Goal: Task Accomplishment & Management: Complete application form

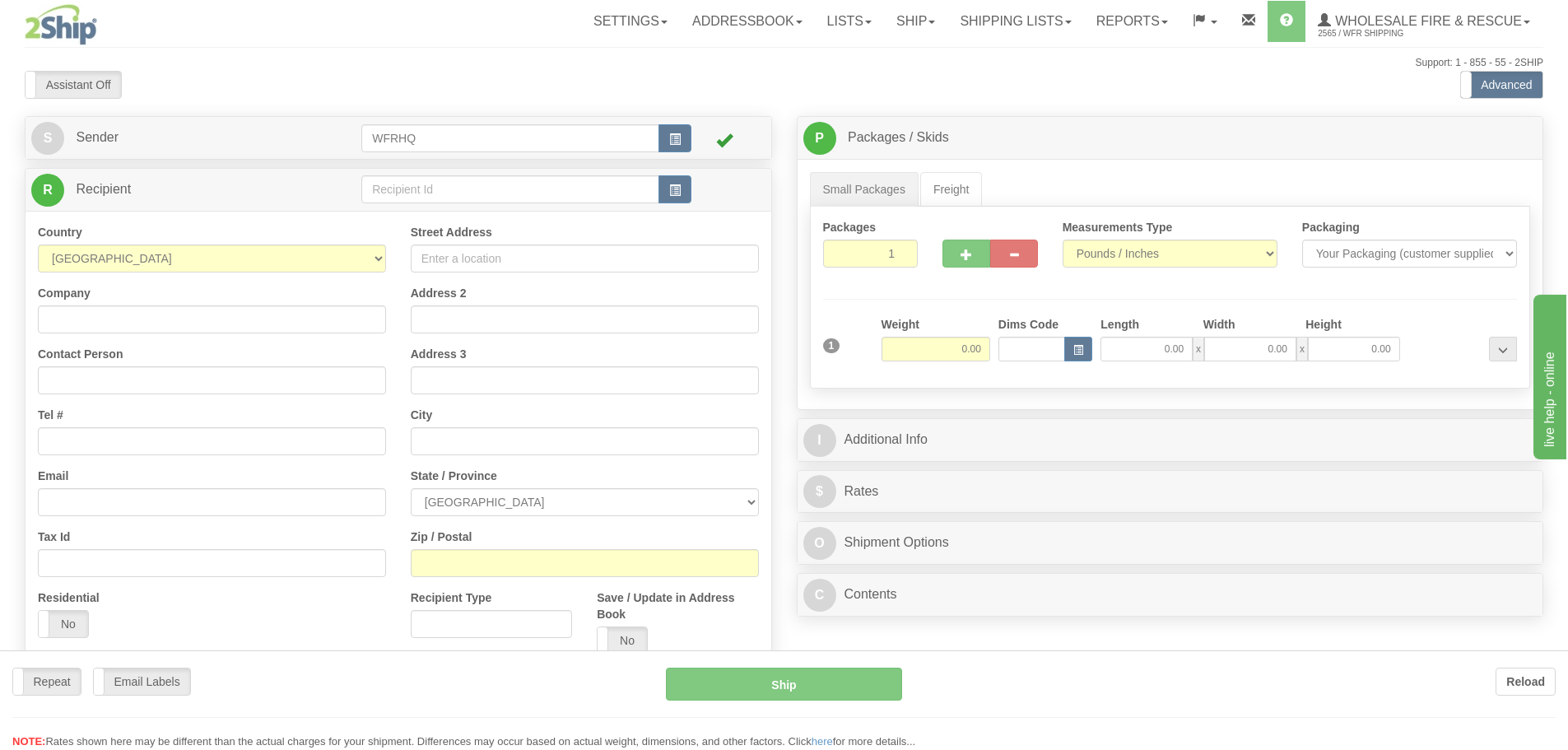
click at [1002, 19] on div at bounding box center [784, 375] width 1568 height 750
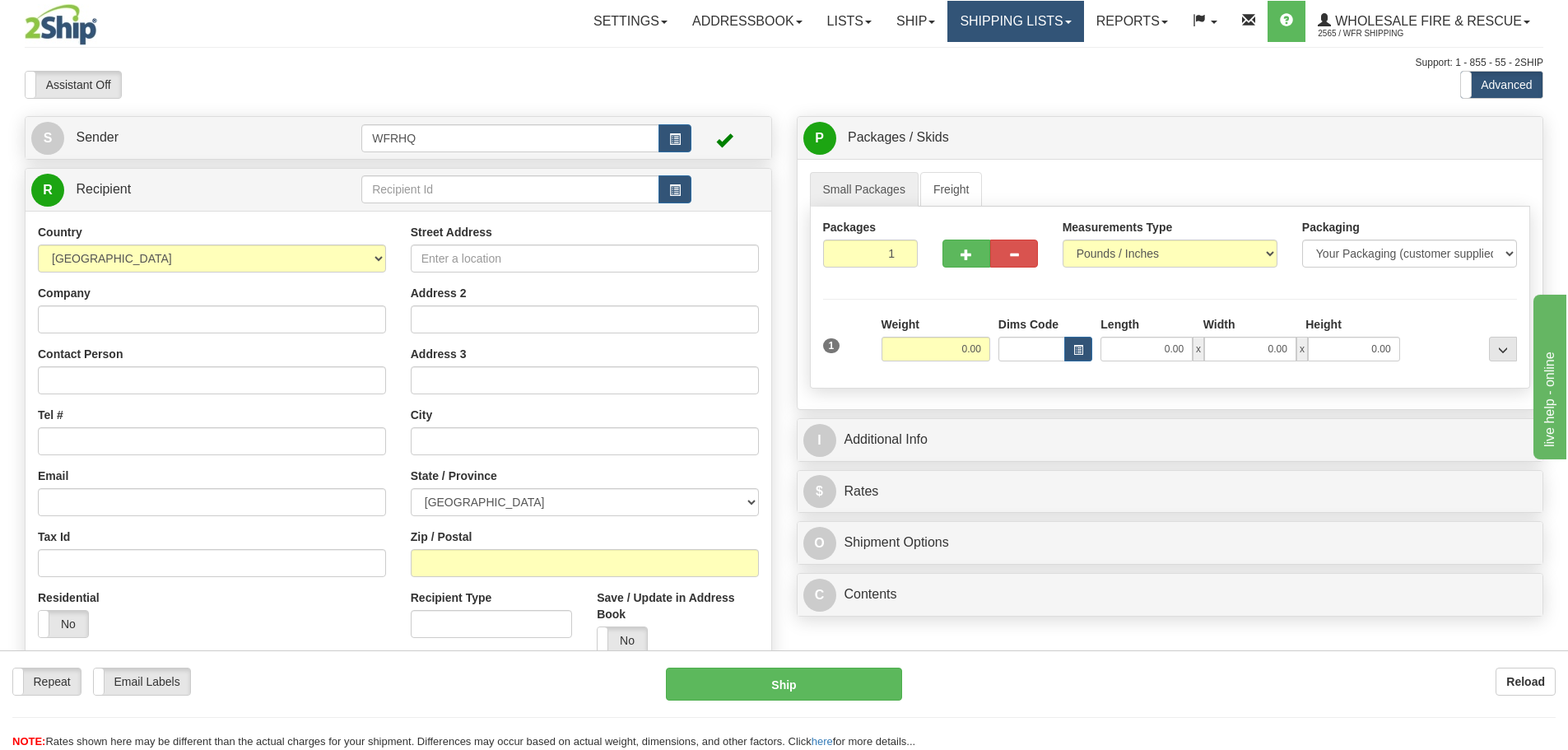
click at [1015, 32] on link "Shipping lists" at bounding box center [1015, 22] width 136 height 42
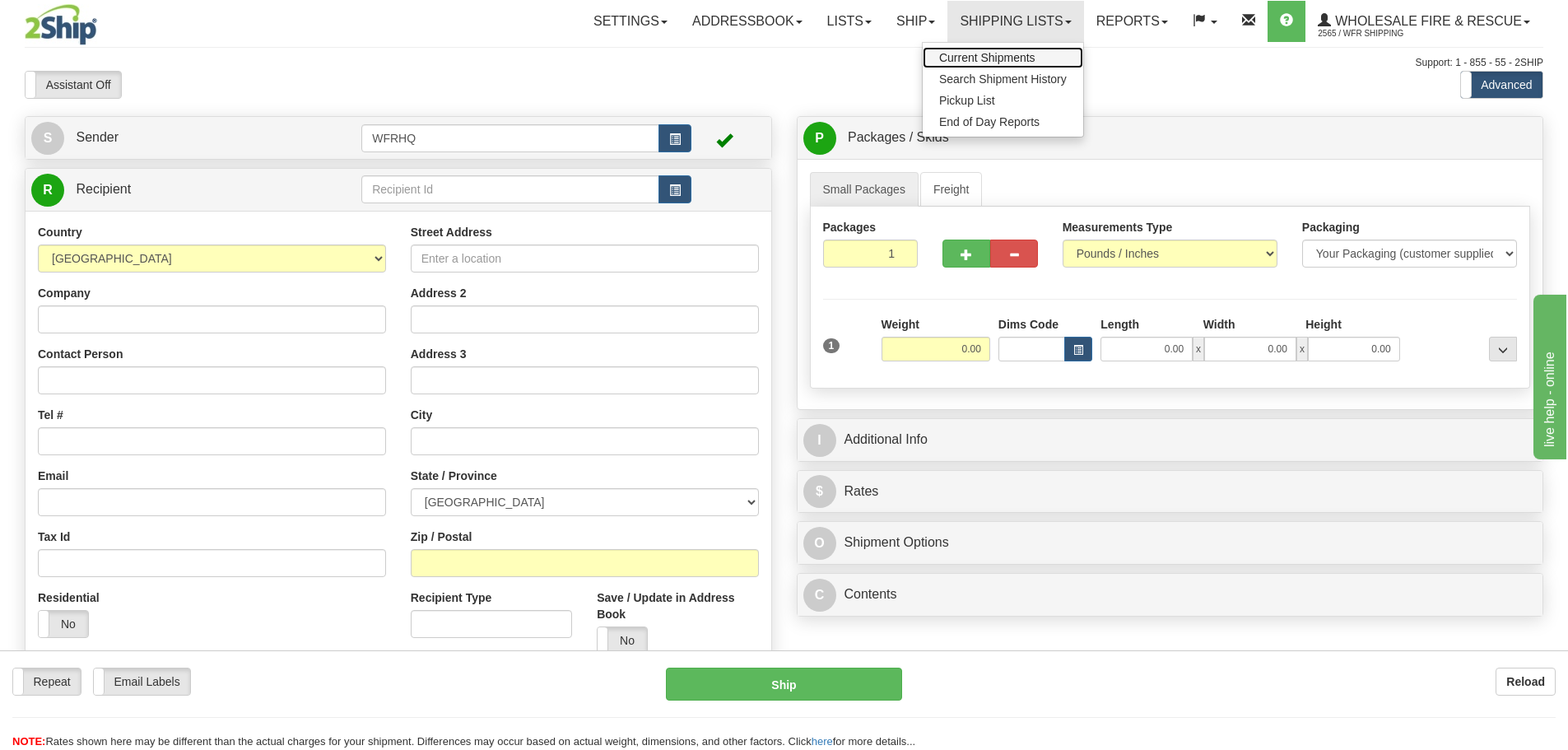
click at [1018, 54] on span "Current Shipments" at bounding box center [987, 58] width 96 height 13
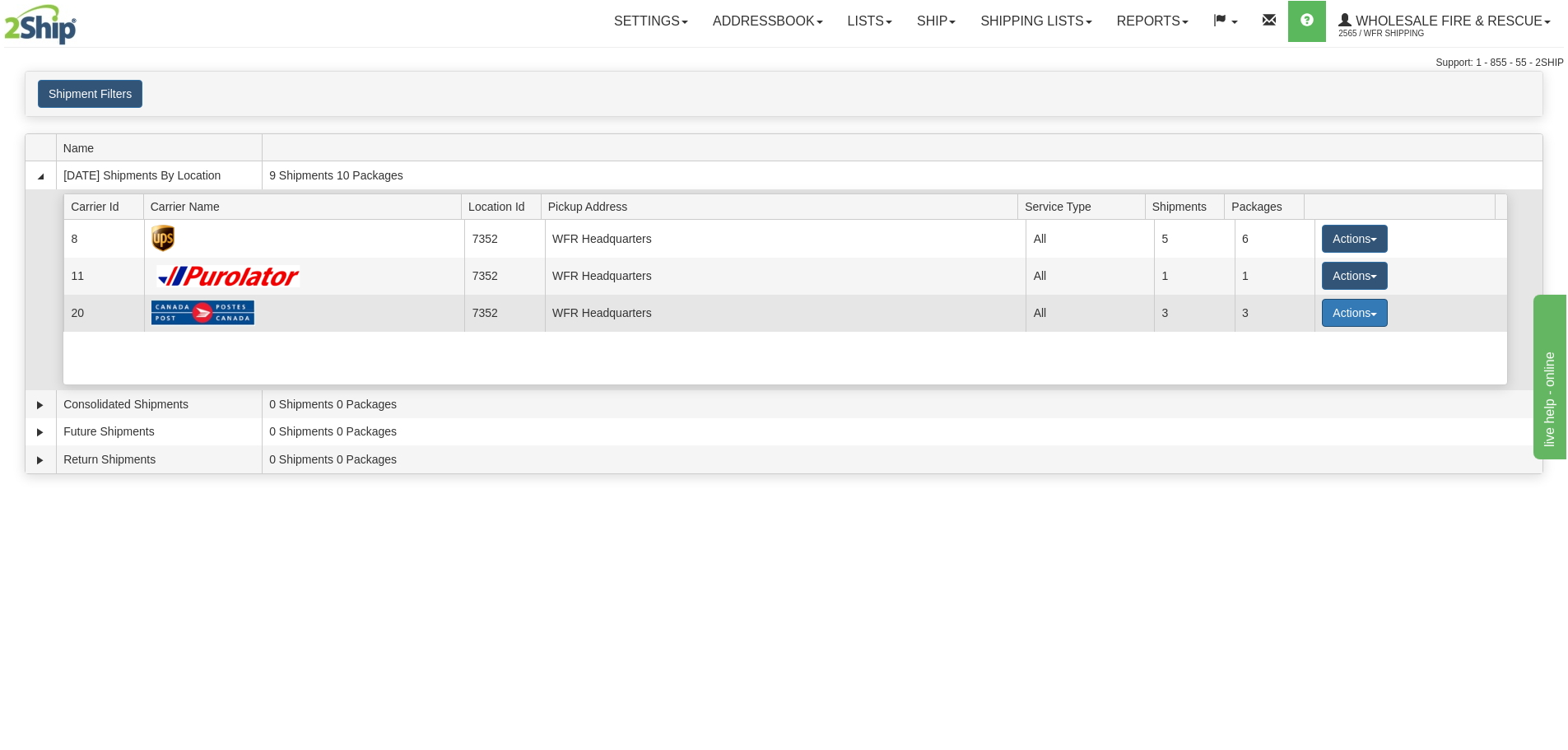
click at [1365, 323] on button "Actions" at bounding box center [1354, 313] width 66 height 28
click at [1320, 346] on link "Details" at bounding box center [1320, 344] width 131 height 22
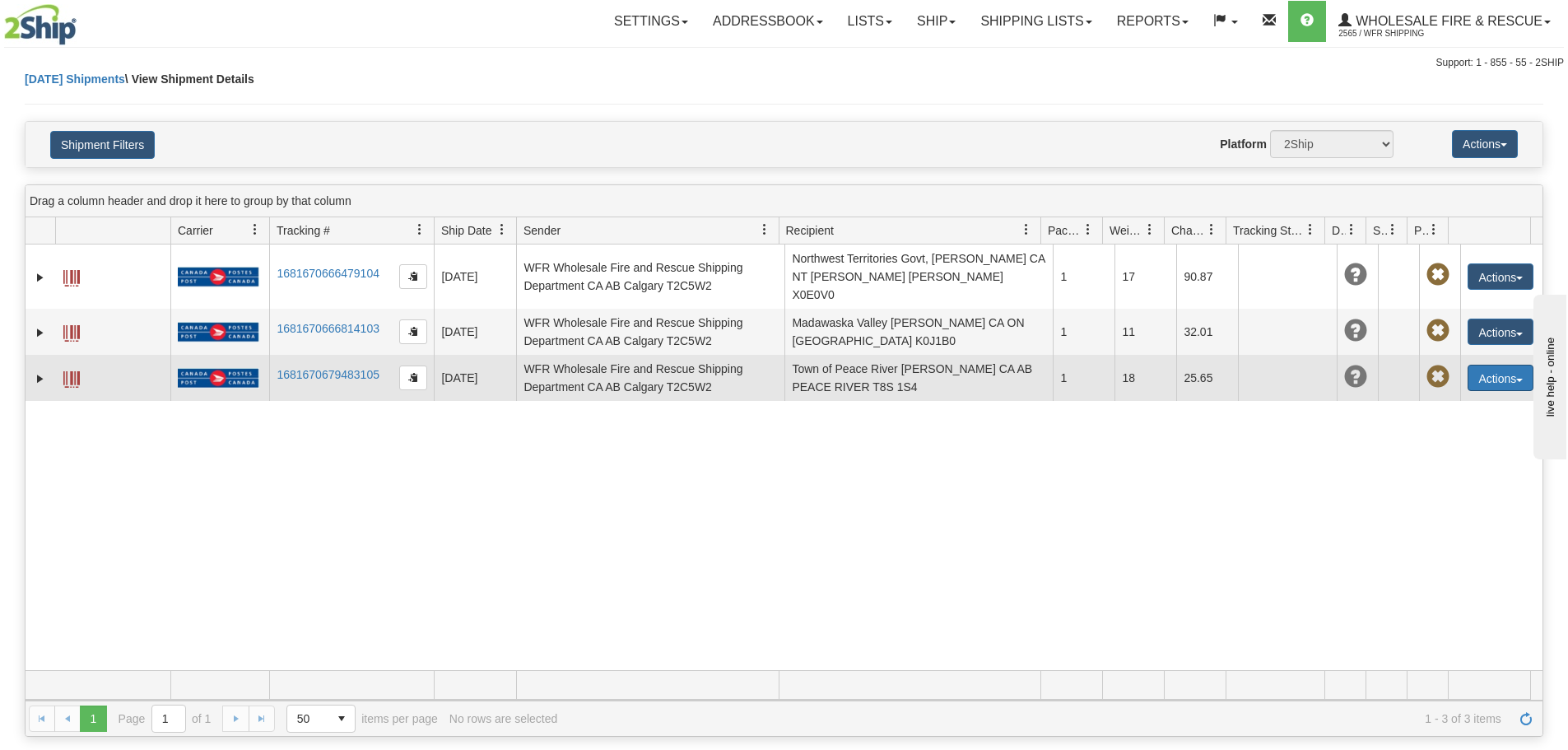
click at [1515, 365] on button "Actions" at bounding box center [1500, 378] width 66 height 26
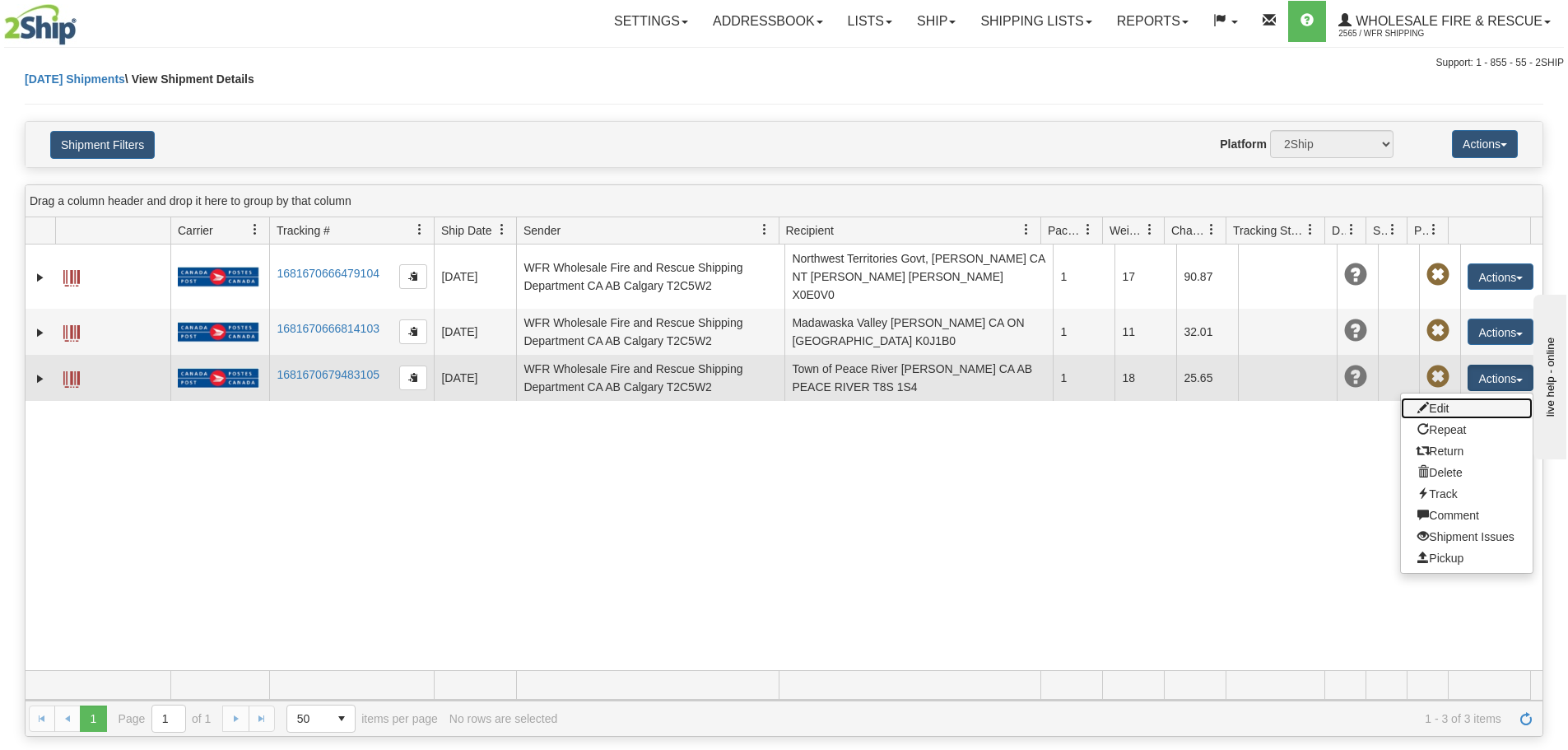
click at [1471, 398] on link "Edit" at bounding box center [1466, 409] width 131 height 22
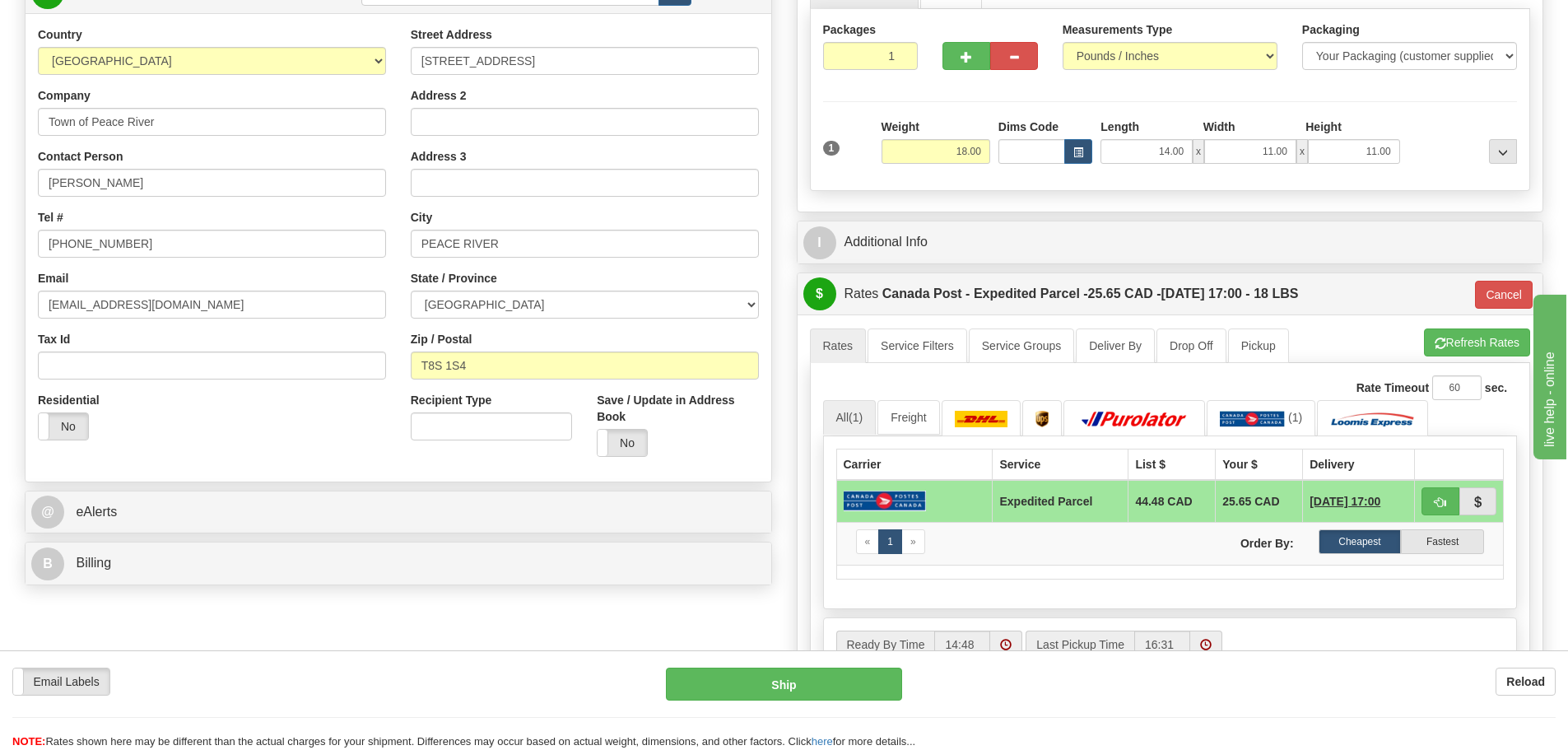
scroll to position [165, 0]
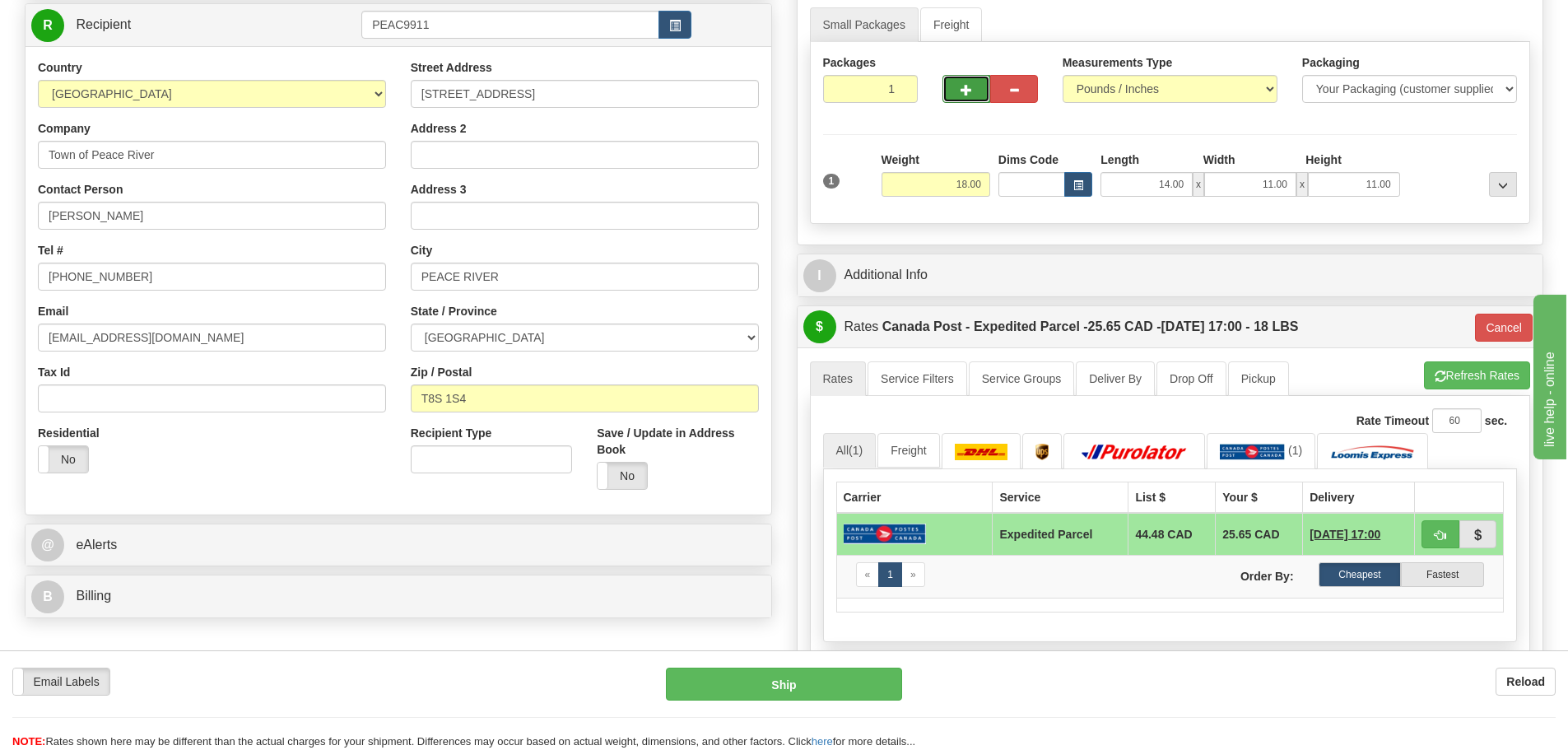
click at [959, 96] on button "button" at bounding box center [966, 89] width 47 height 28
radio input "true"
type input "2"
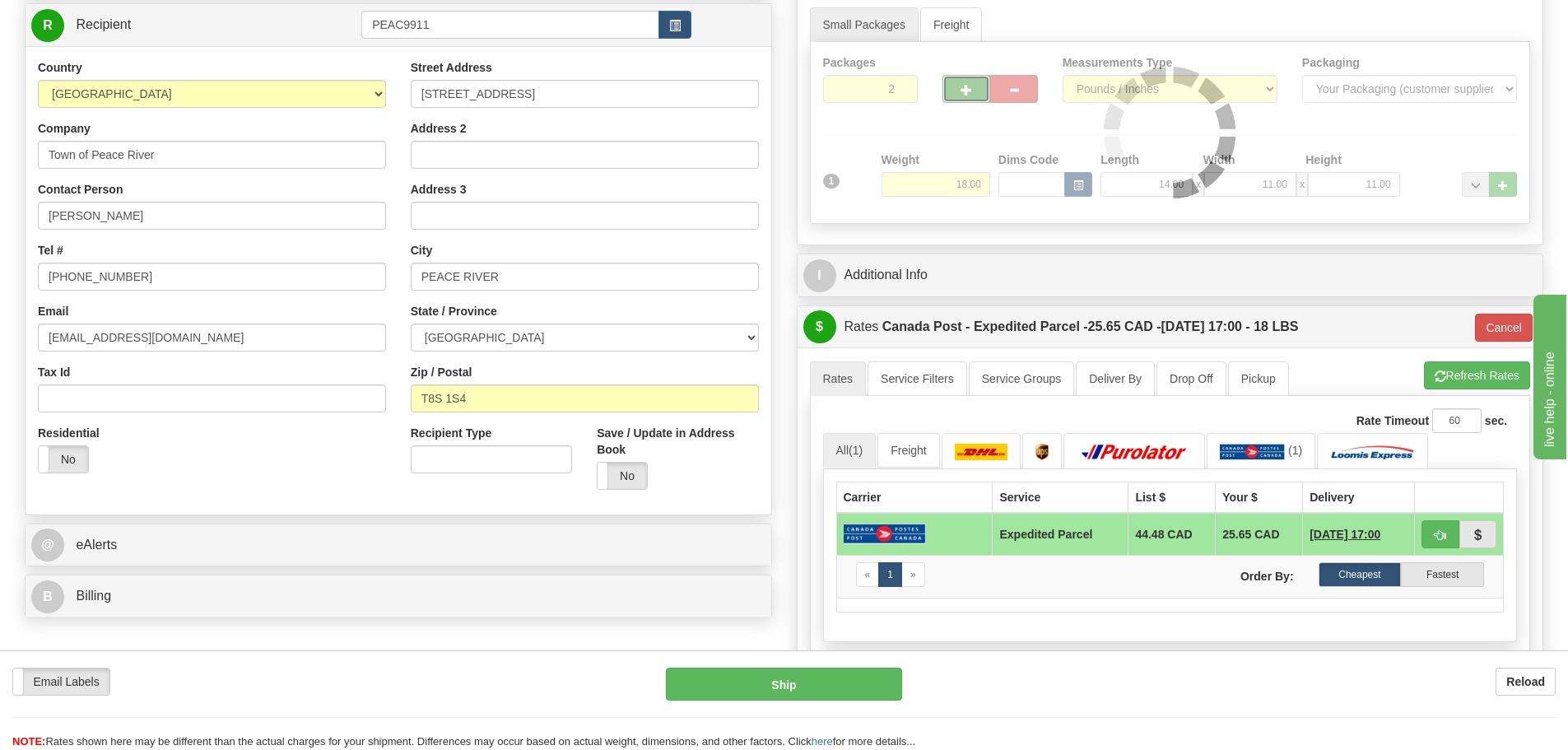
type input "DOM.EP"
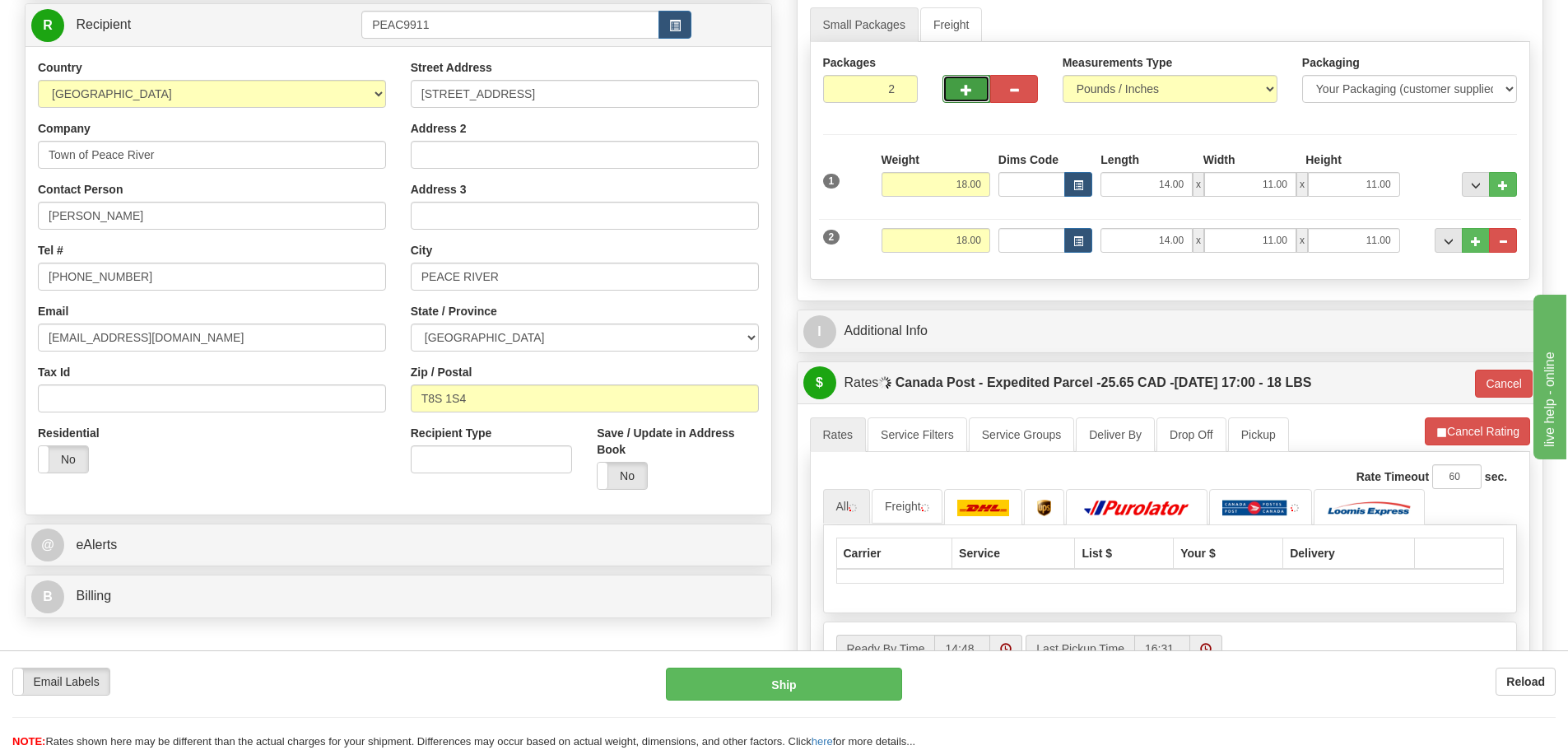
click at [962, 93] on span "button" at bounding box center [966, 90] width 11 height 10
type input "3"
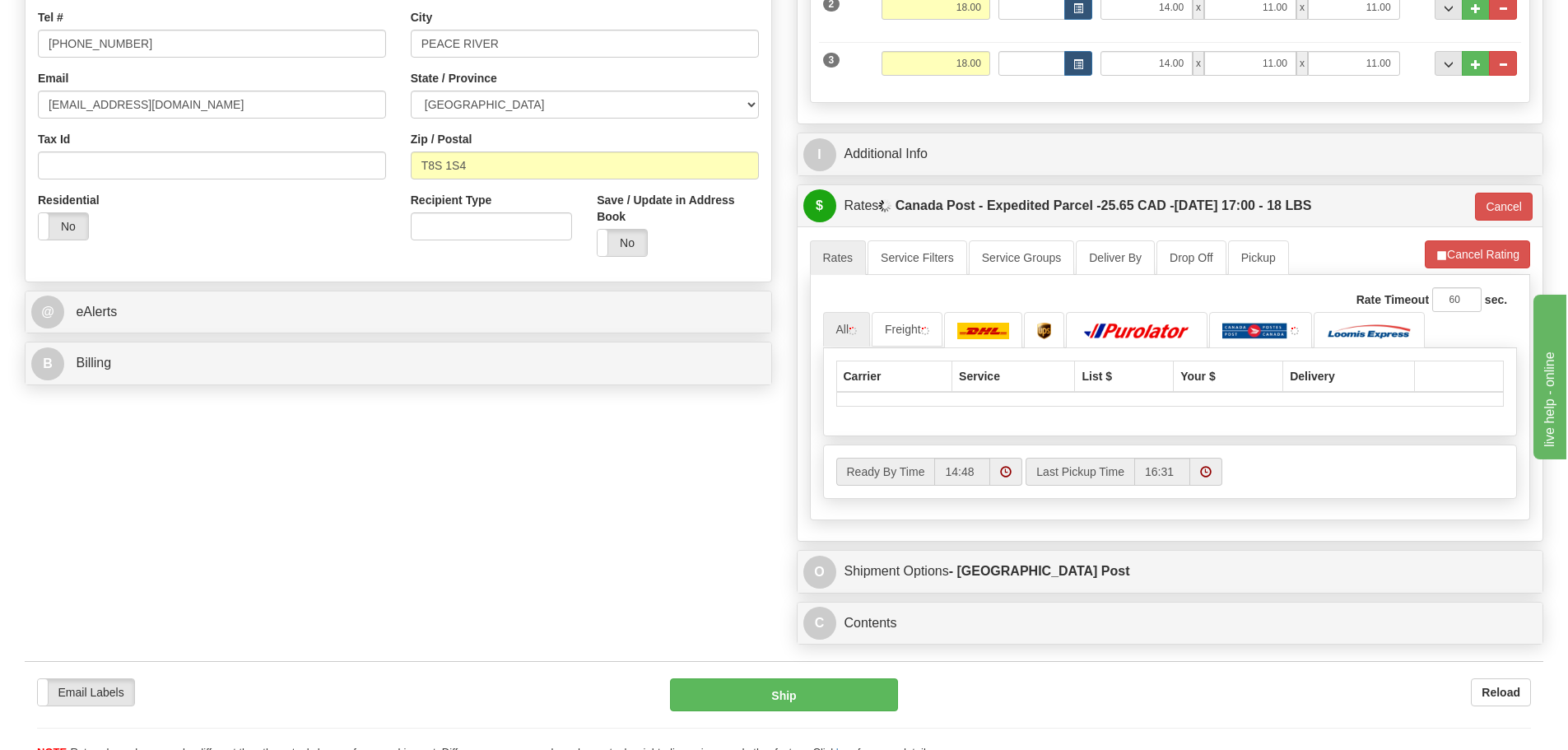
scroll to position [494, 0]
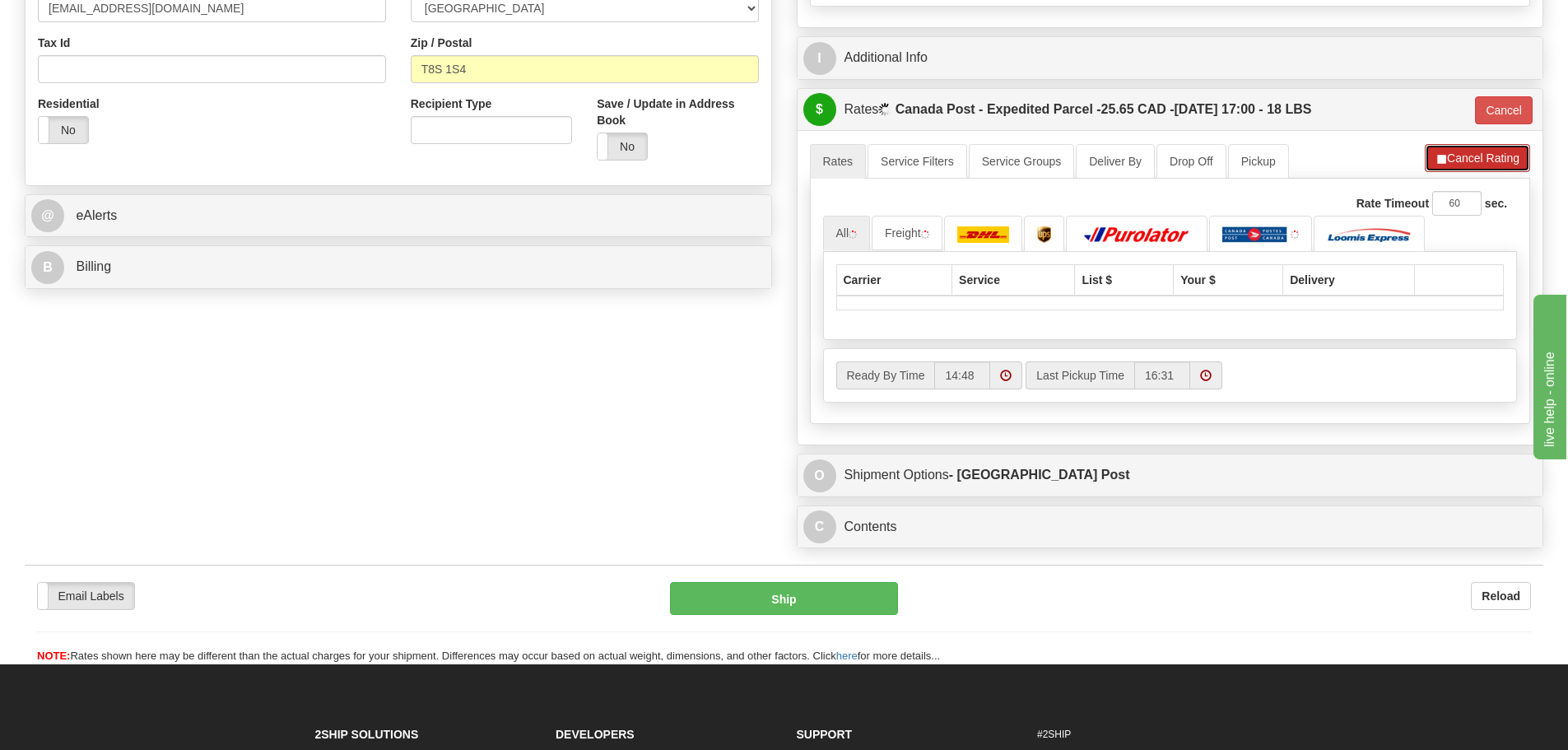
click at [1483, 167] on button "Cancel Rating" at bounding box center [1476, 158] width 105 height 28
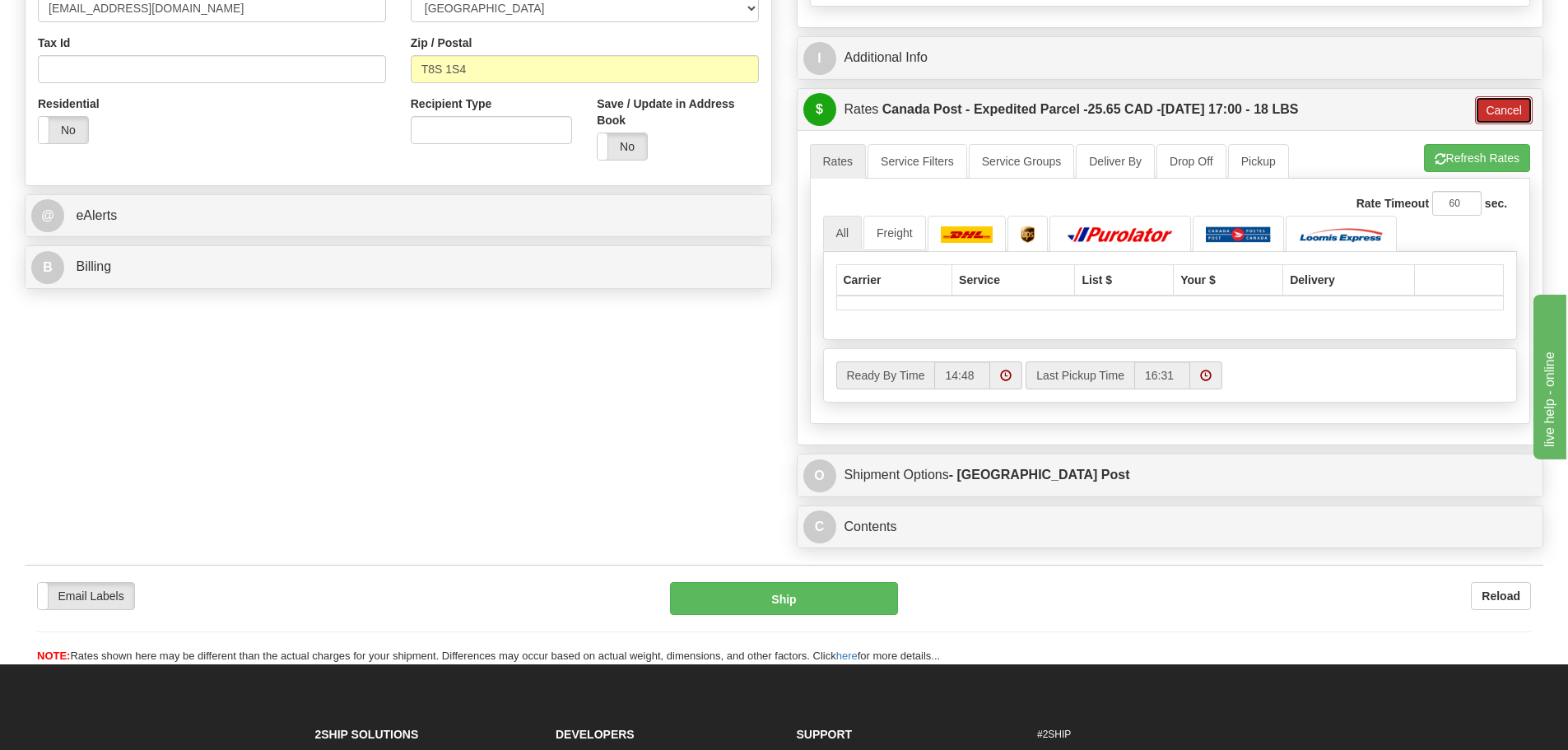
click at [1516, 100] on button "Cancel" at bounding box center [1503, 111] width 58 height 28
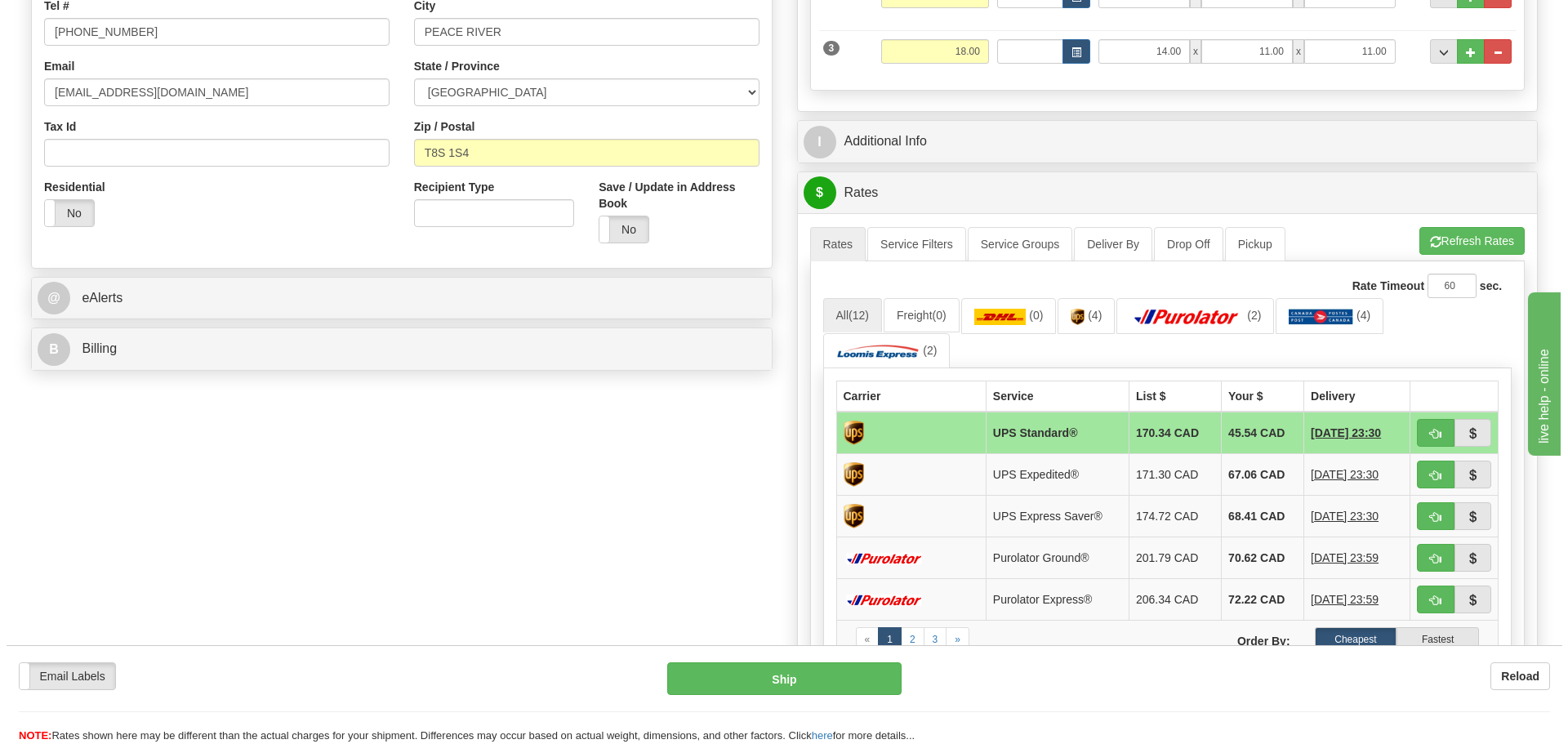
scroll to position [408, 0]
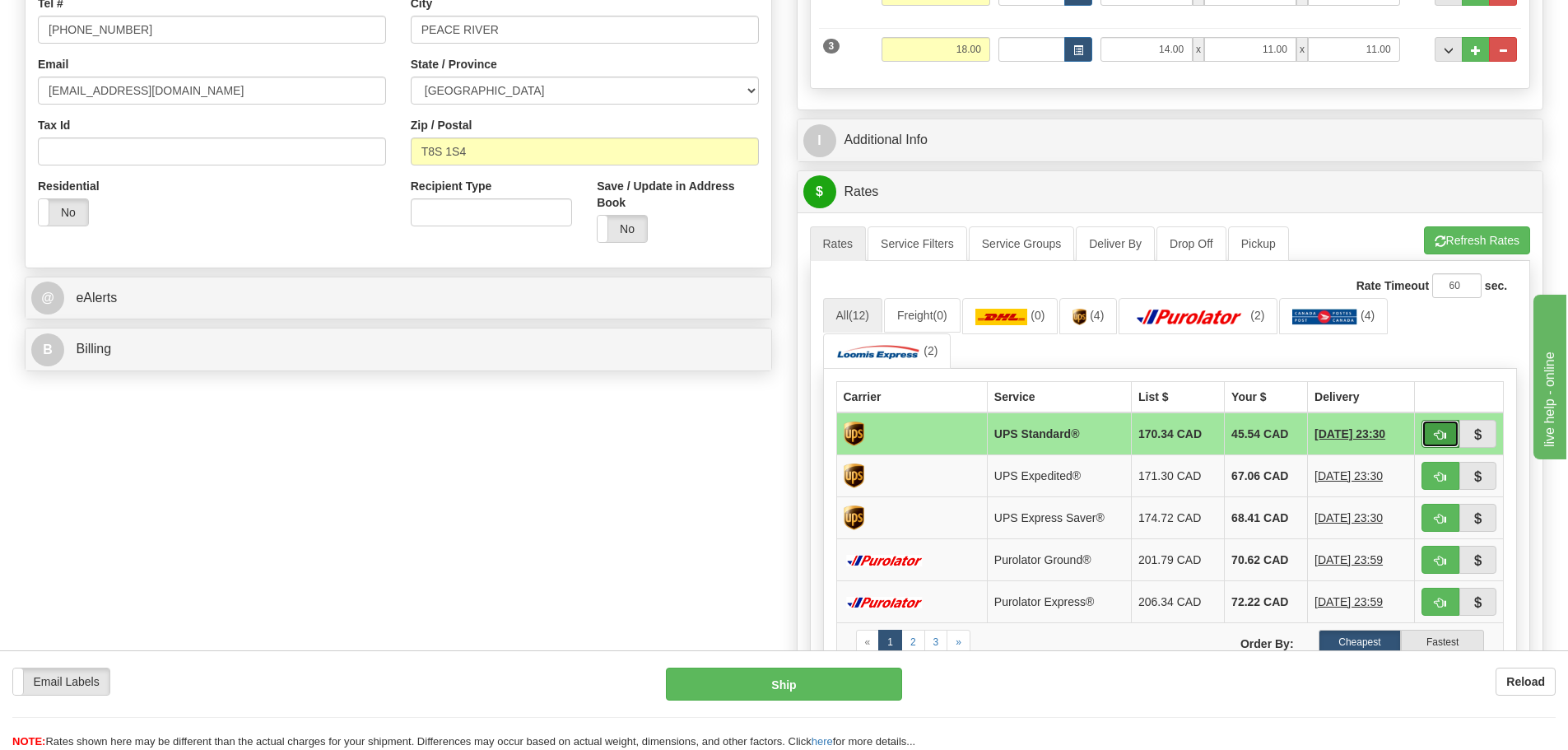
click at [1439, 437] on span "button" at bounding box center [1440, 434] width 11 height 10
type input "11"
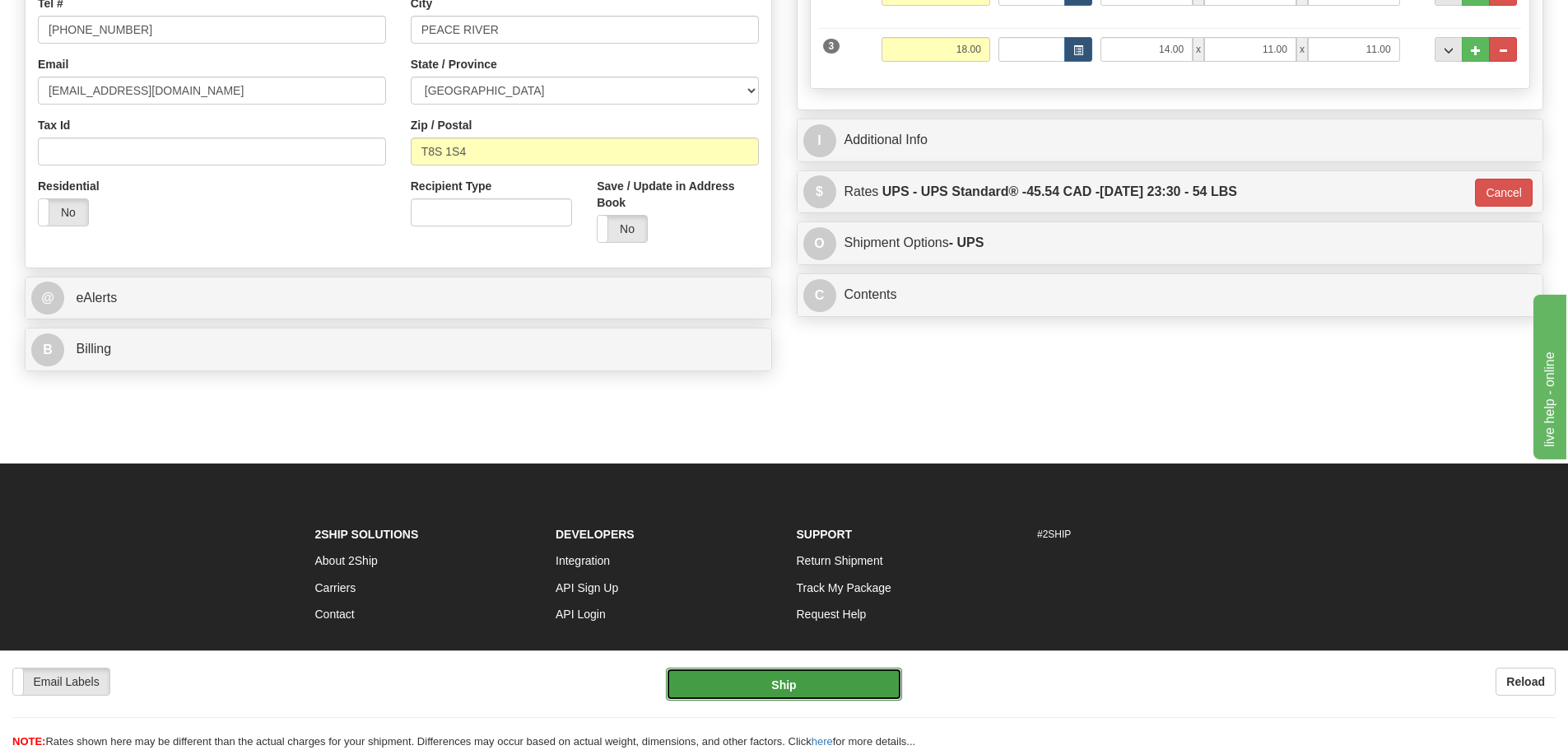
click at [860, 682] on button "Ship" at bounding box center [784, 684] width 236 height 33
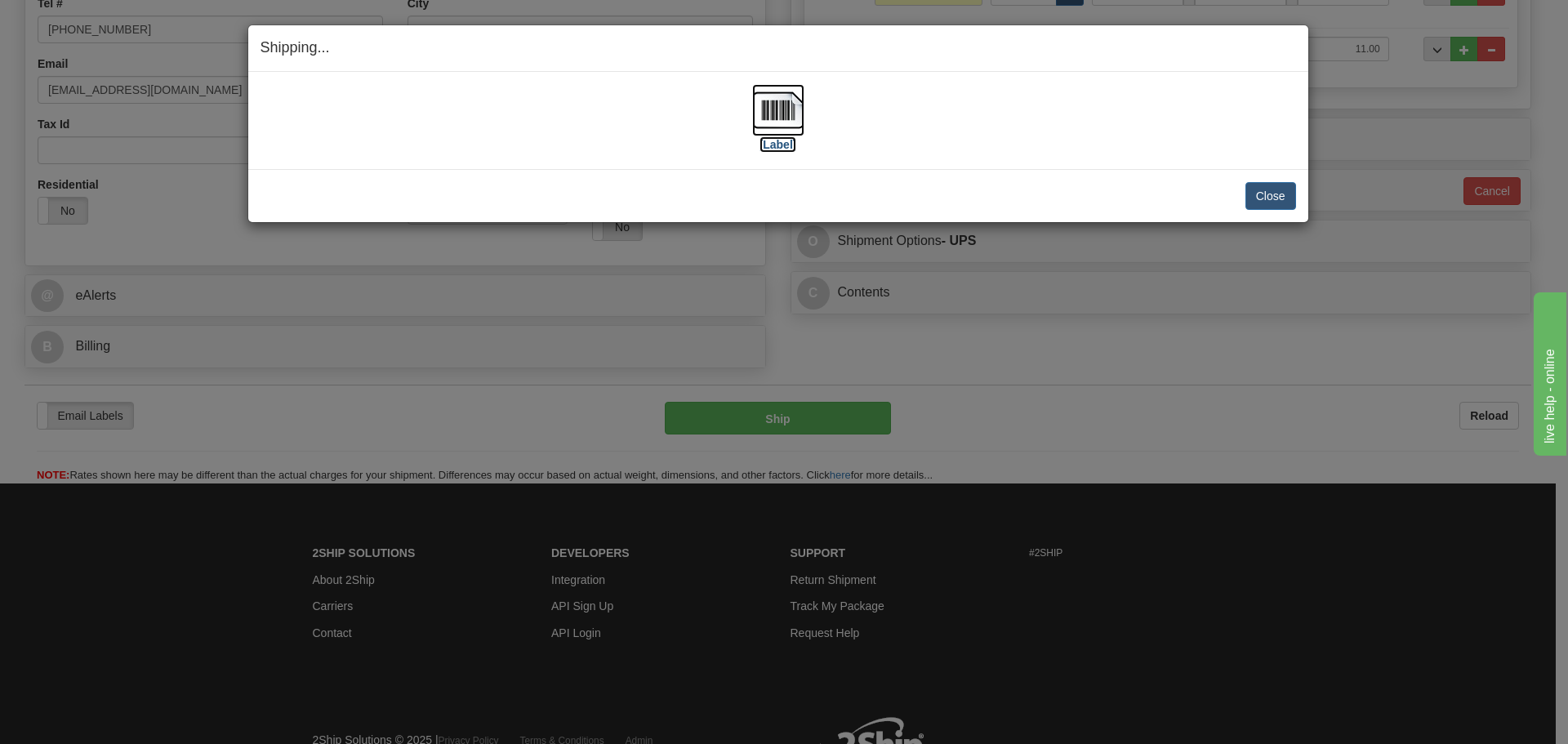
click at [759, 121] on img at bounding box center [778, 111] width 53 height 53
click at [1001, 113] on div "[Label]" at bounding box center [778, 120] width 1035 height 72
click at [1276, 190] on button "Close" at bounding box center [1271, 196] width 51 height 28
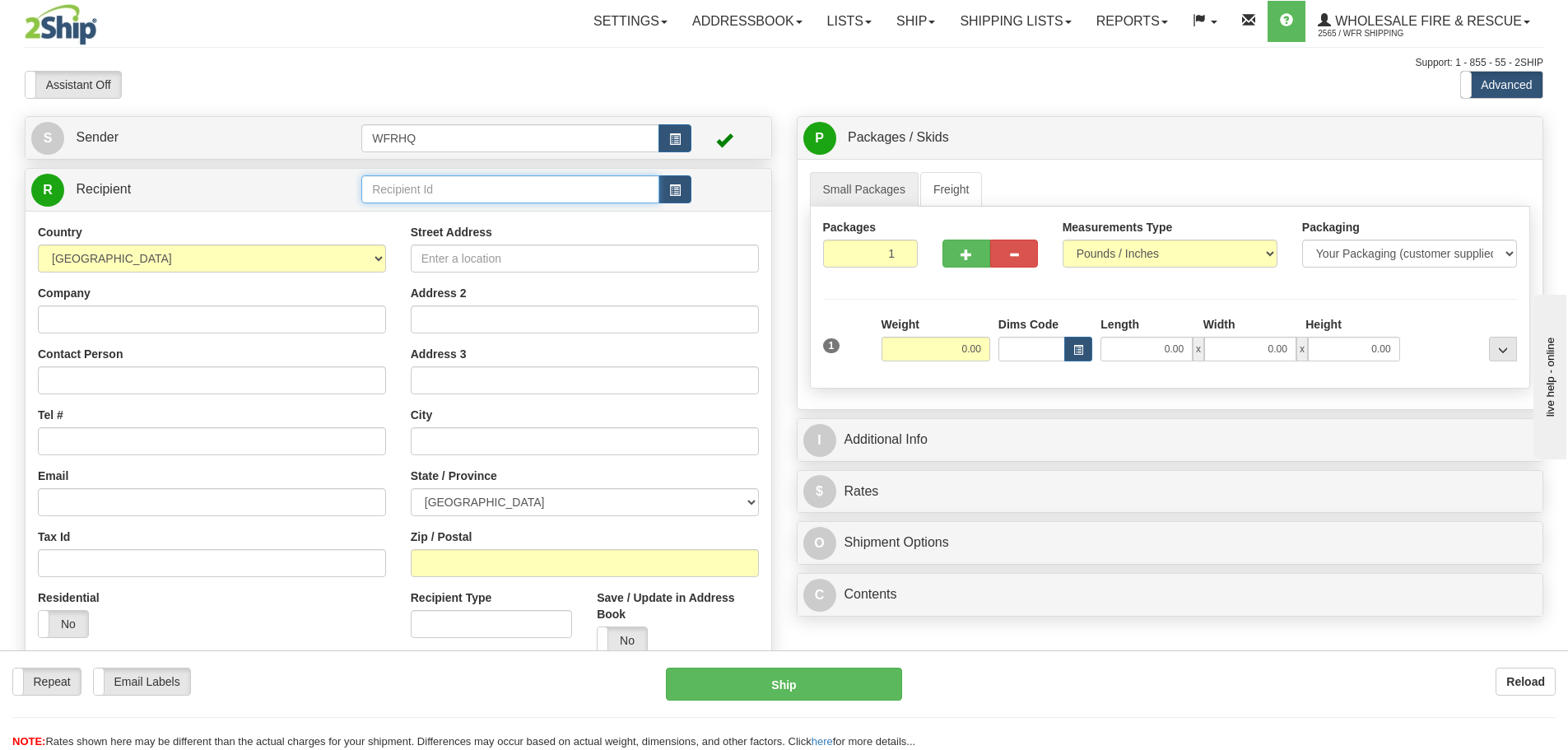
click at [437, 190] on input "text" at bounding box center [509, 189] width 298 height 28
click at [470, 222] on div "GRAN7214" at bounding box center [507, 215] width 283 height 18
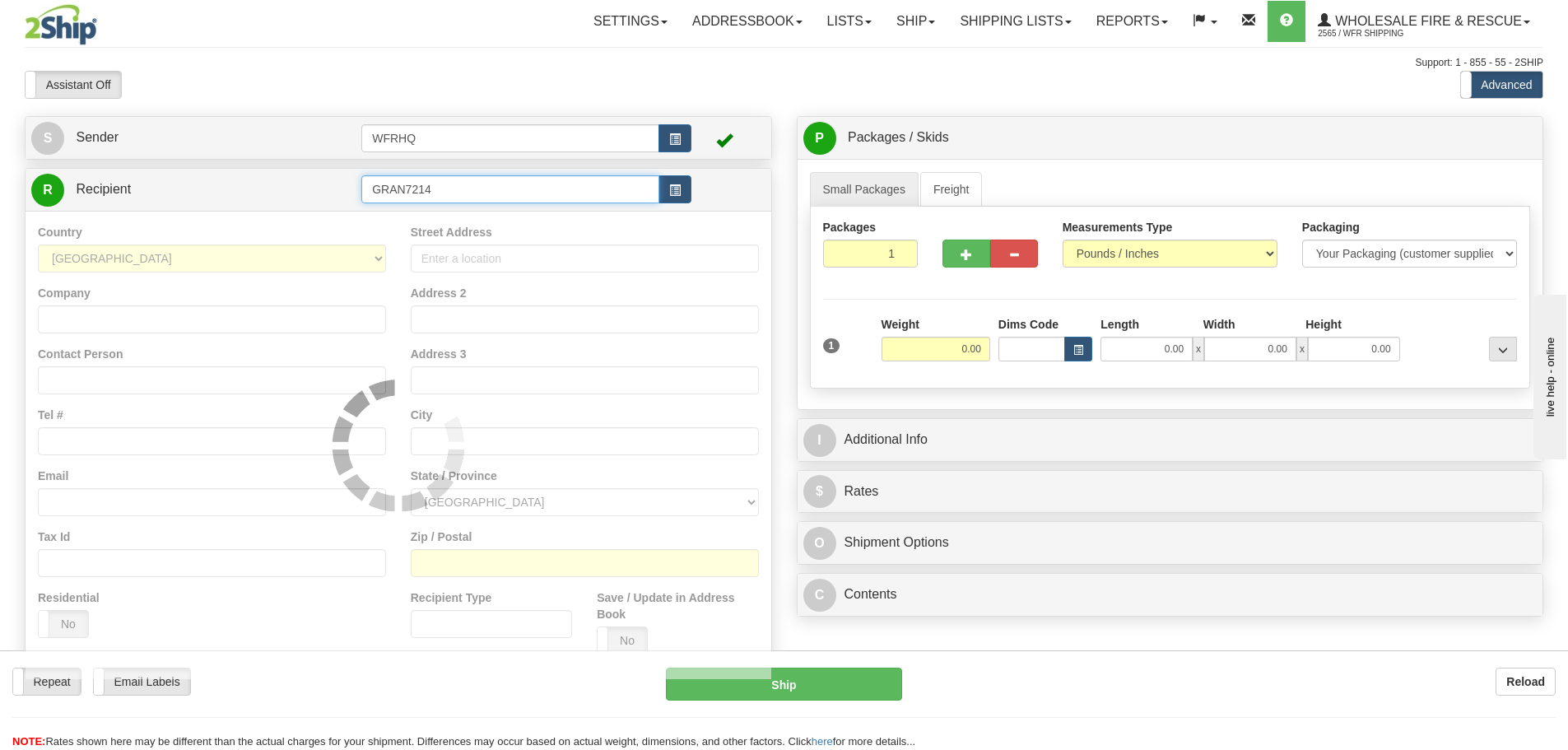
type input "GRAN7214"
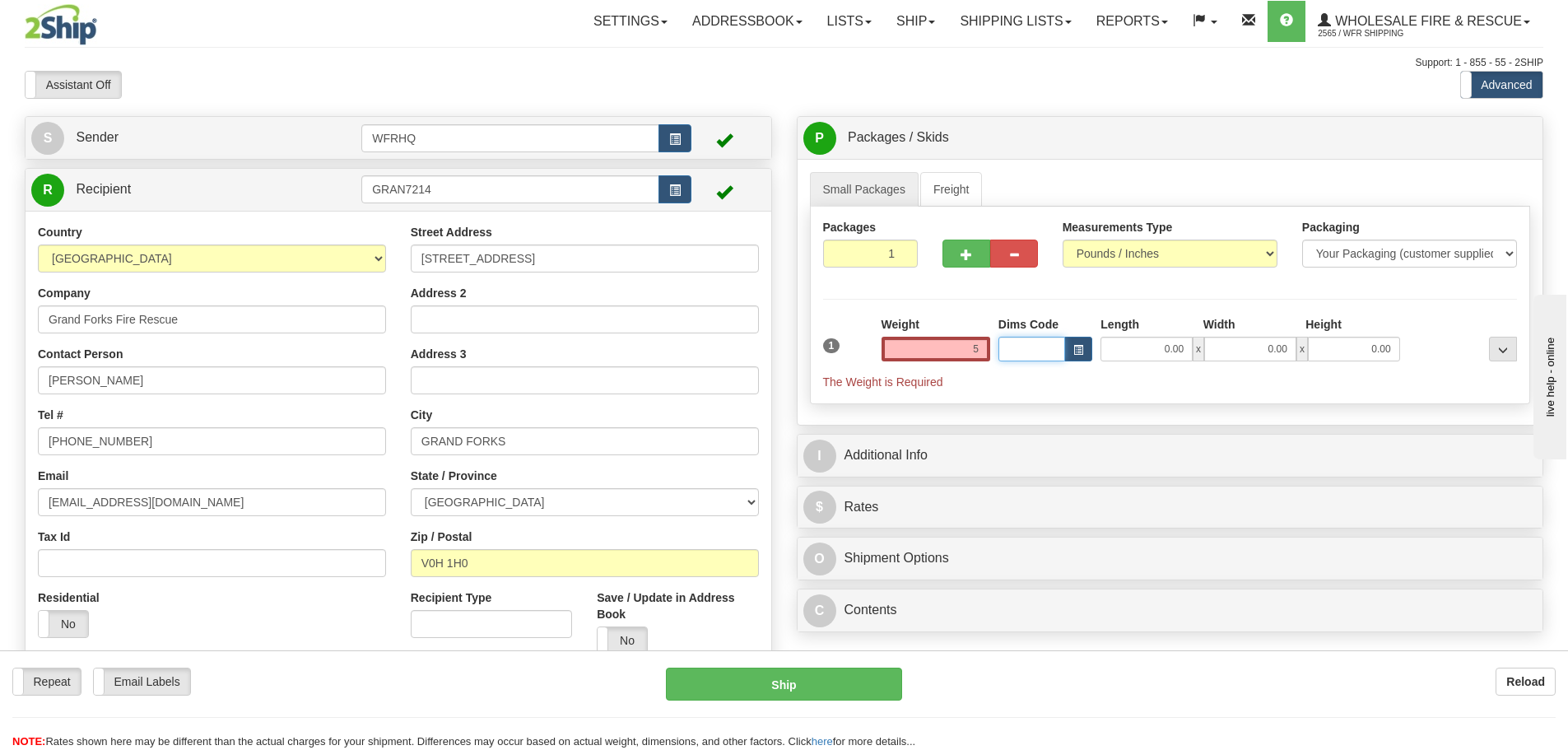
type input "5.00"
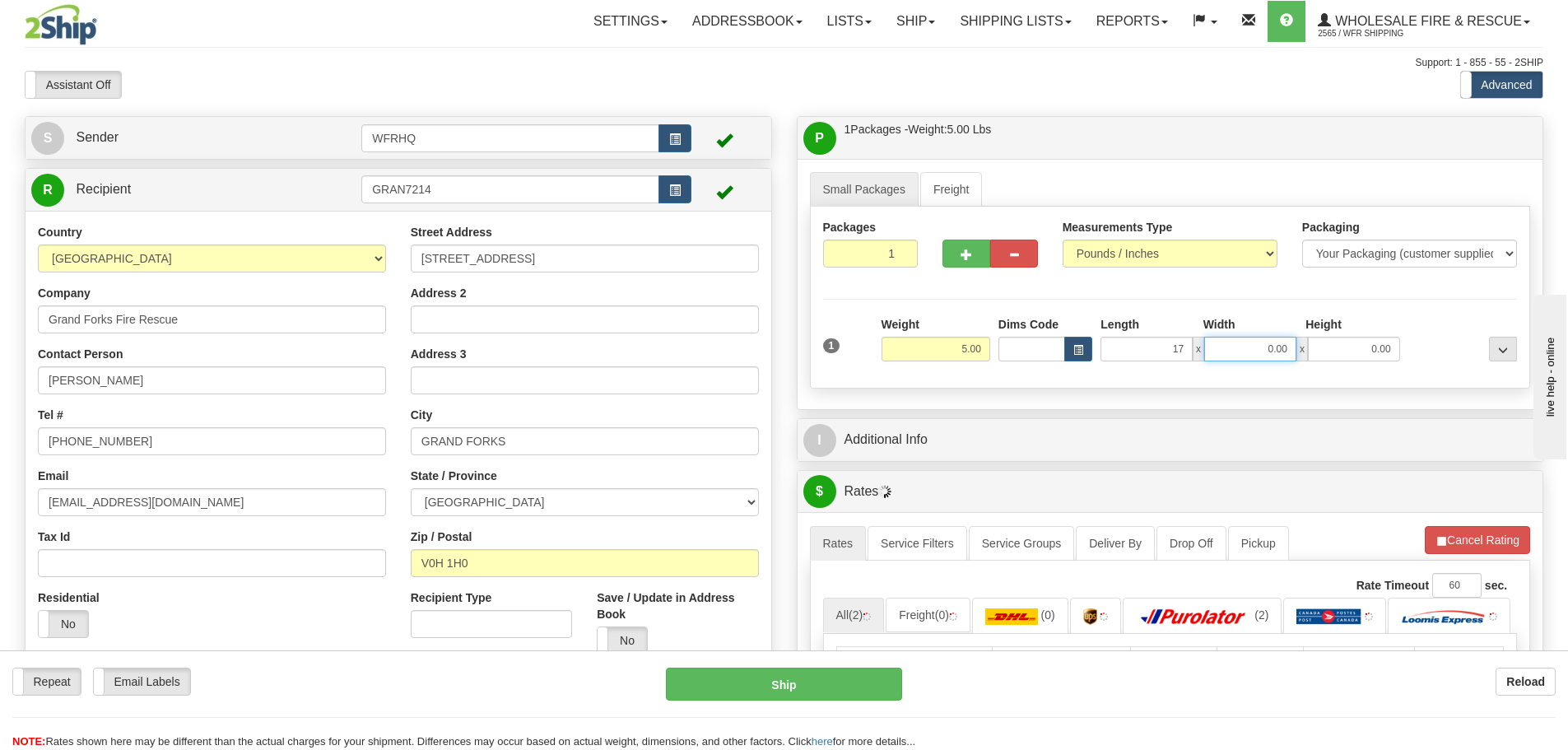
type input "17.00"
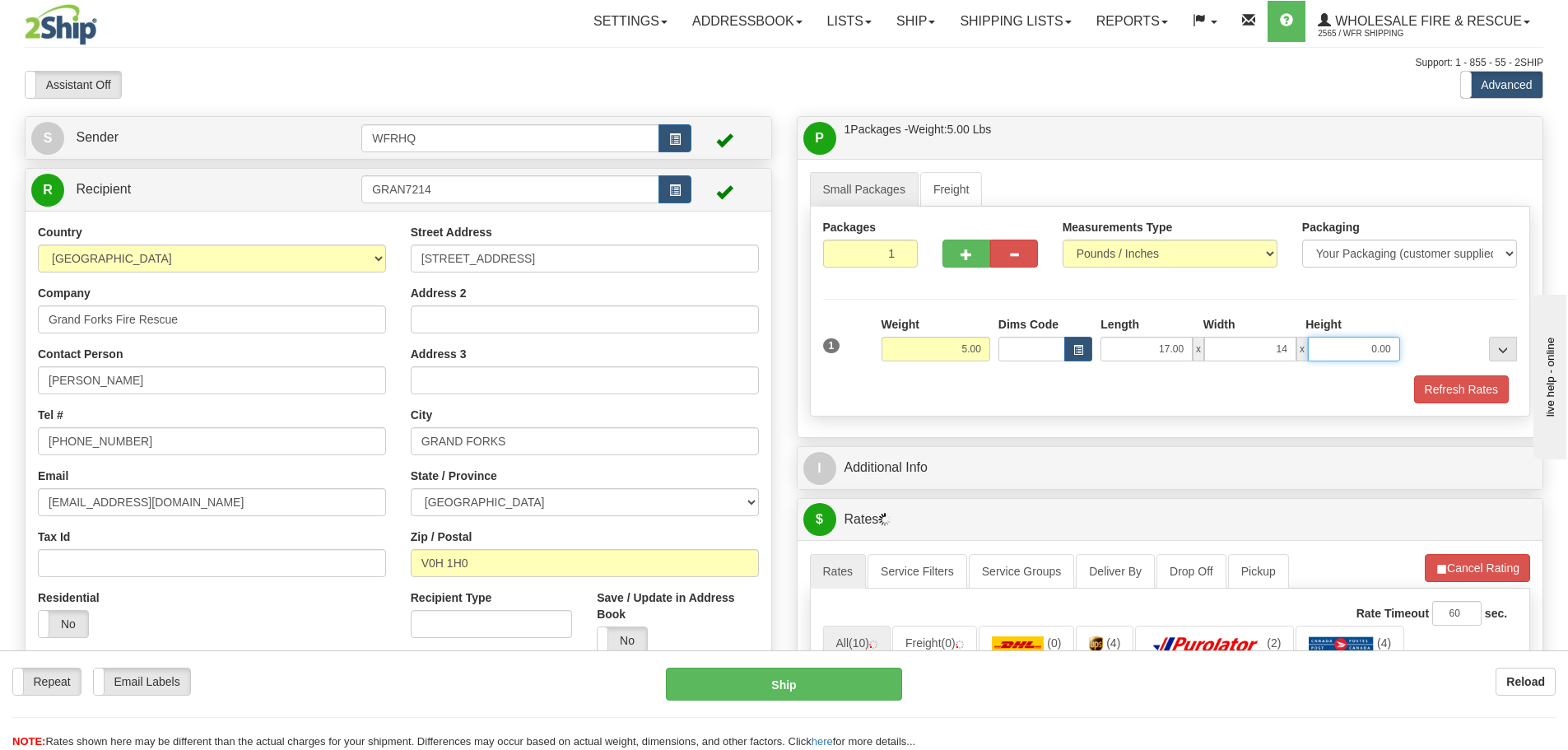
type input "14.00"
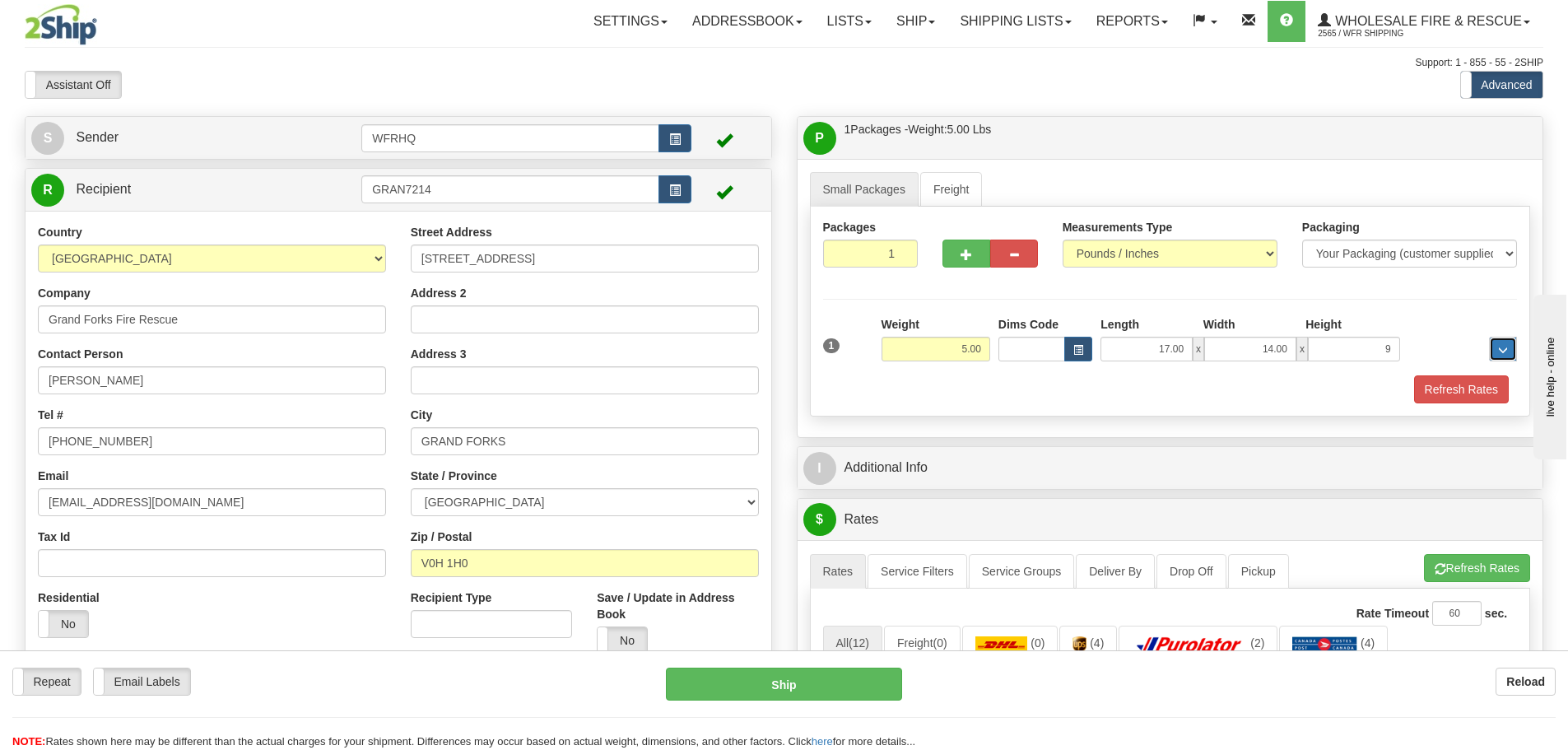
type input "9.00"
click at [973, 249] on button "button" at bounding box center [966, 253] width 47 height 28
radio input "true"
type input "2"
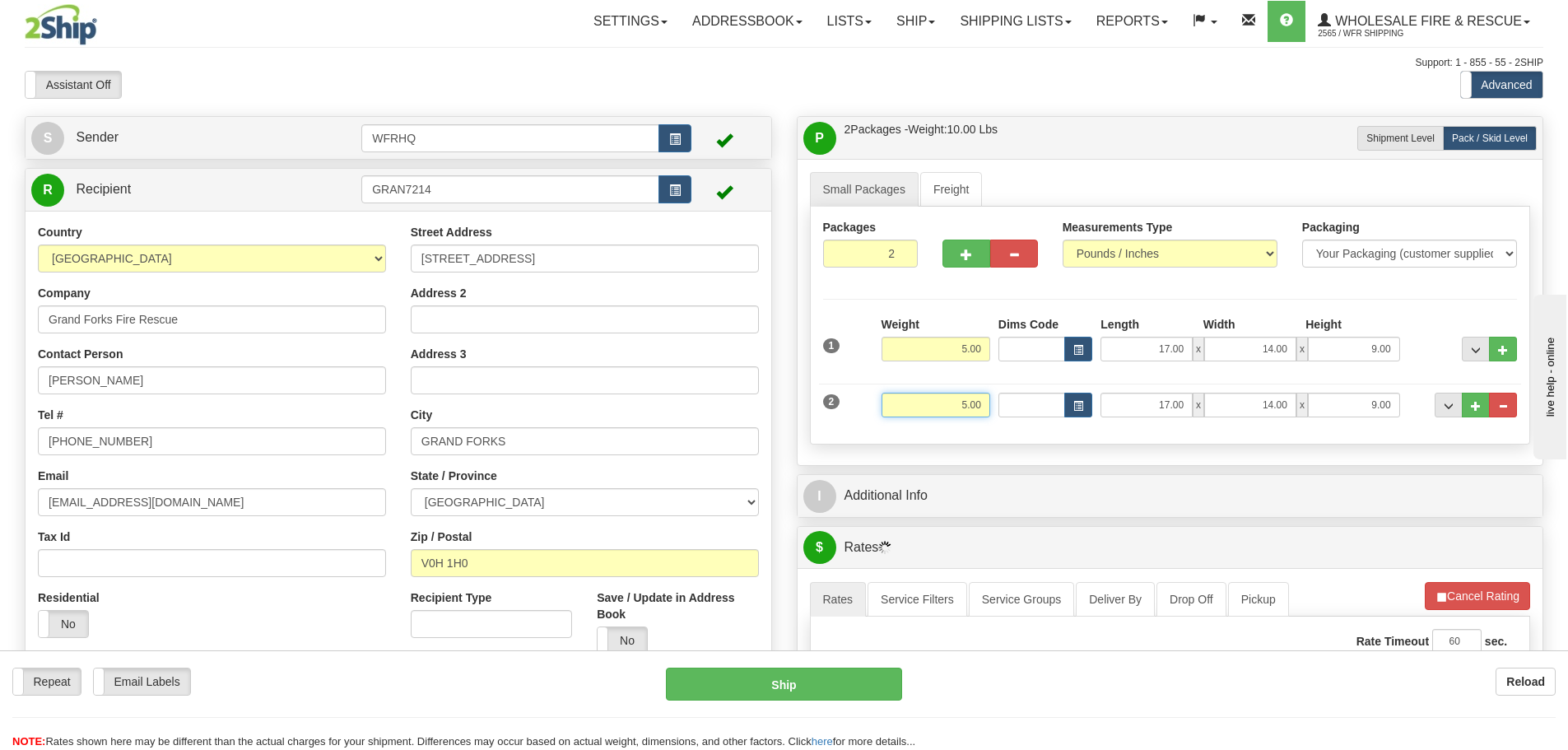
drag, startPoint x: 954, startPoint y: 407, endPoint x: 1010, endPoint y: 404, distance: 56.1
click at [1015, 405] on div "2 Weight 5.00 Dims Code Length Width Height" at bounding box center [1170, 403] width 703 height 55
type input "15.00"
type input "58.00"
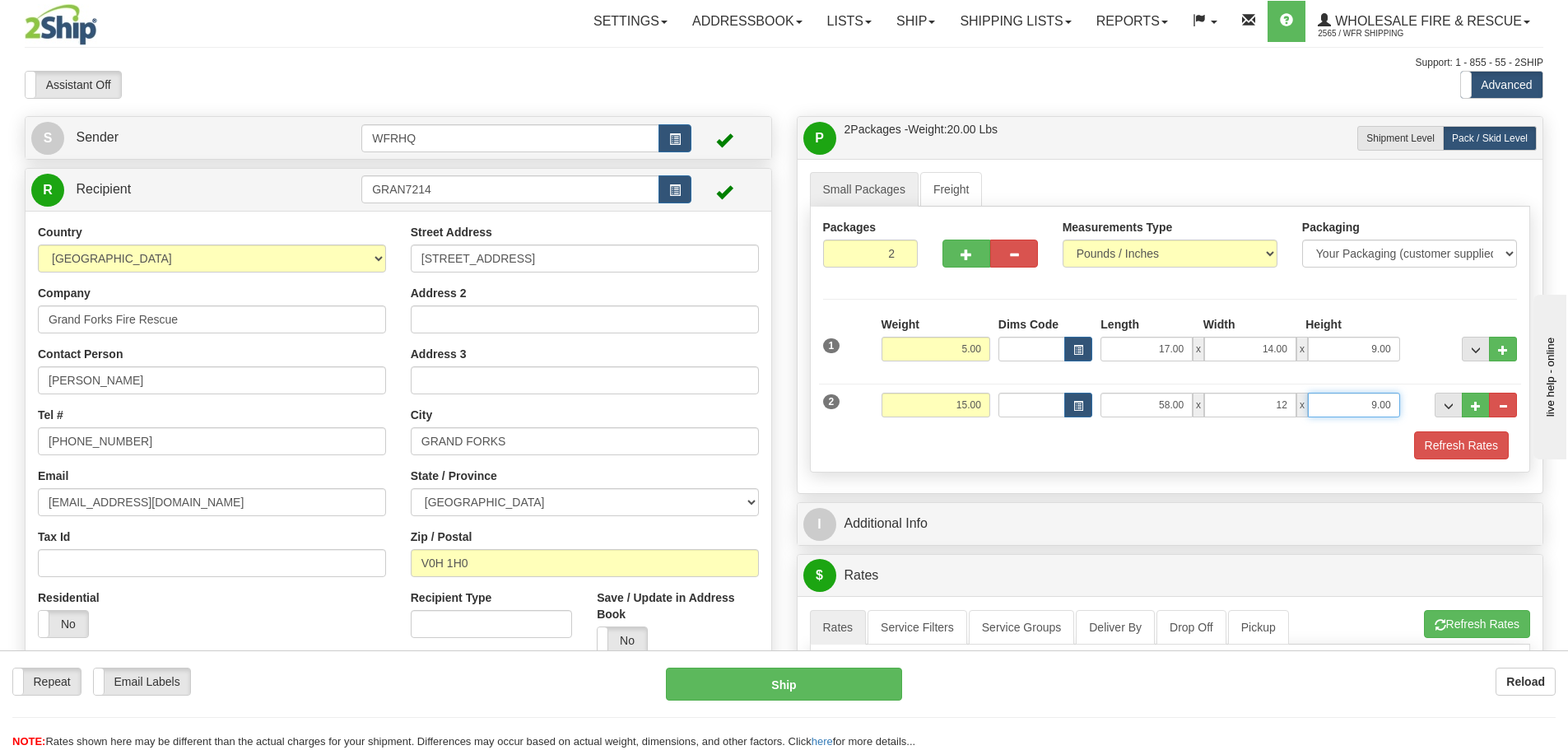
type input "12.00"
drag, startPoint x: 1447, startPoint y: 442, endPoint x: 1092, endPoint y: 553, distance: 371.9
click at [1446, 442] on button "Refresh Rates" at bounding box center [1461, 445] width 95 height 28
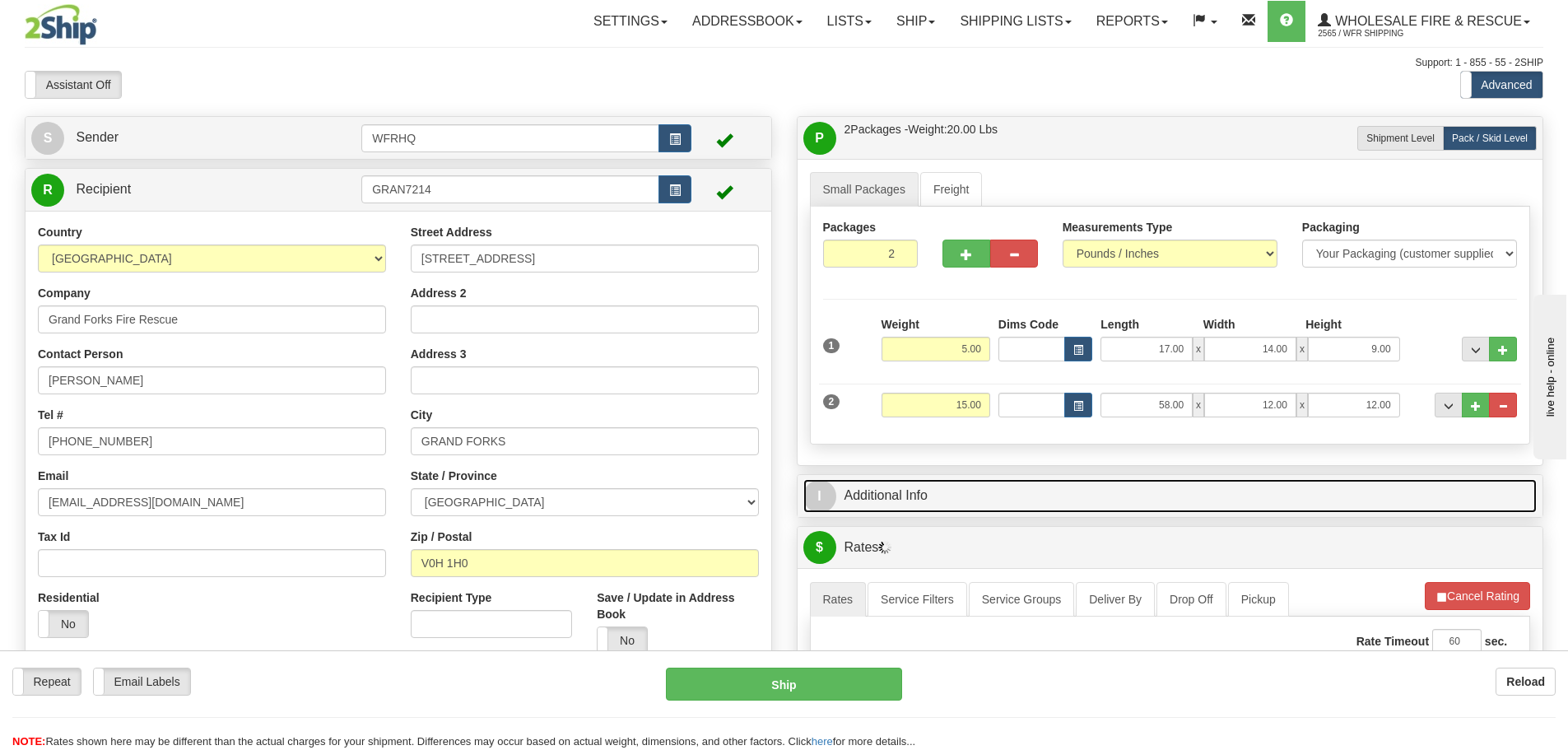
click at [1051, 501] on link "I Additional Info" at bounding box center [1170, 497] width 734 height 34
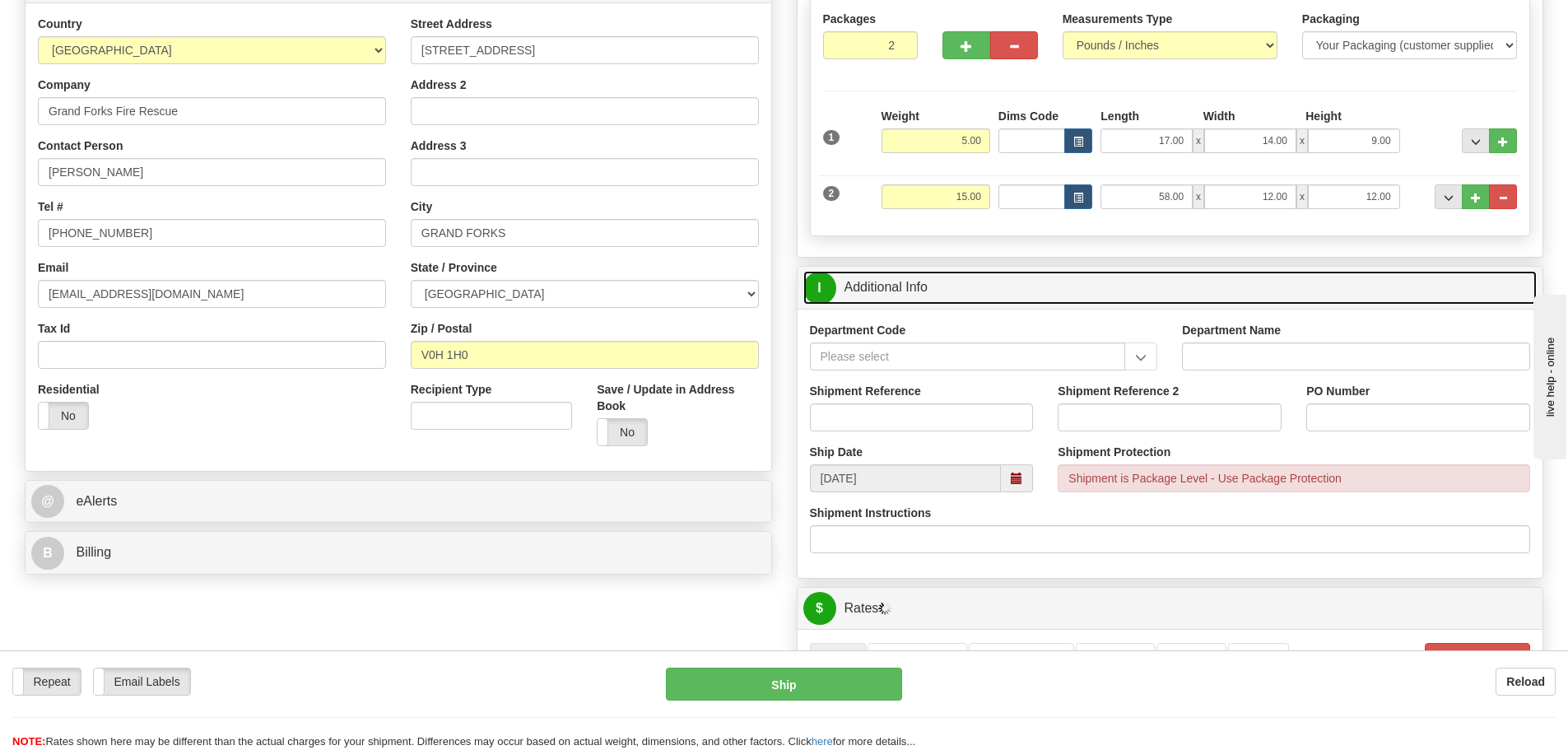
scroll to position [247, 0]
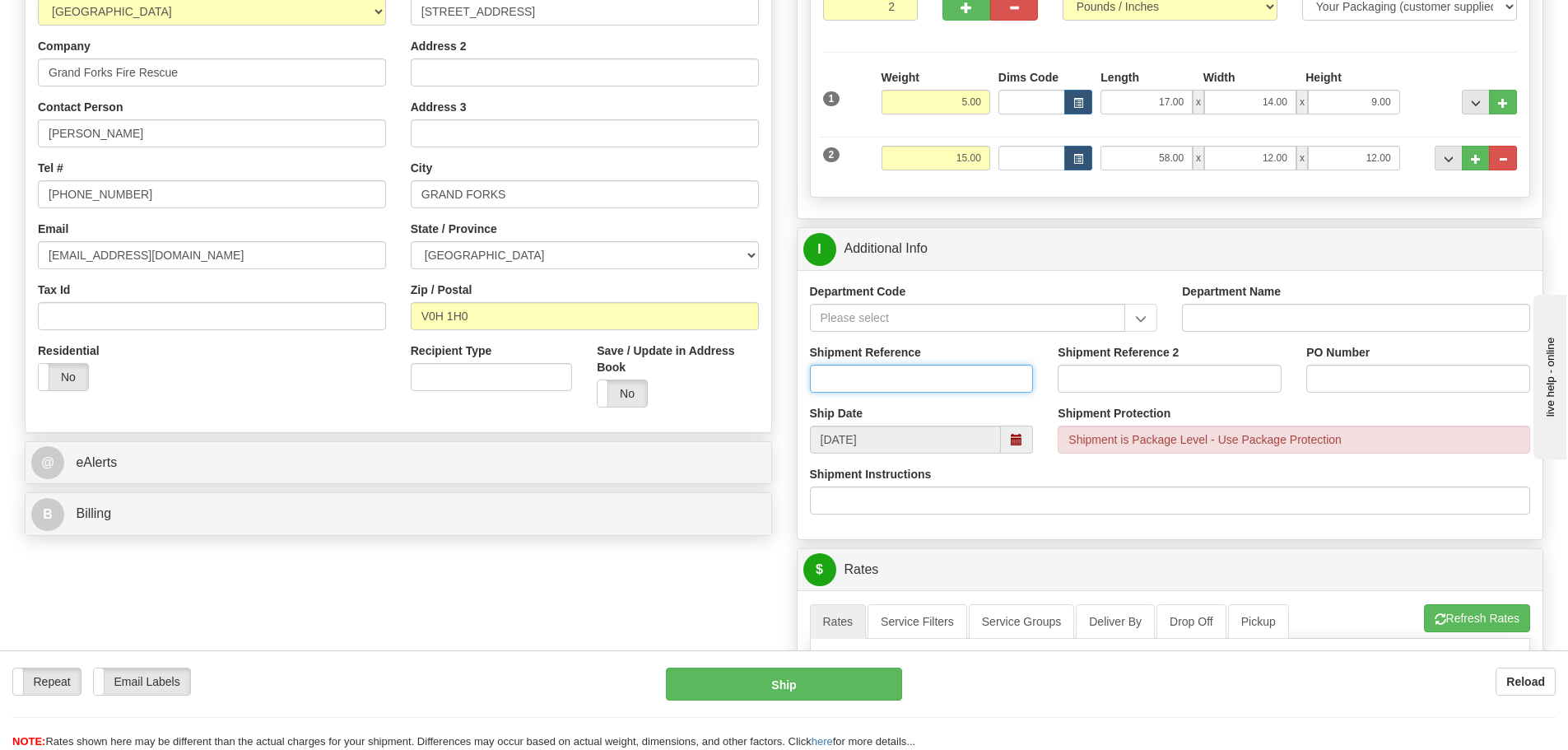
click at [903, 385] on input "Shipment Reference" at bounding box center [922, 379] width 224 height 28
type input "S45472-30409"
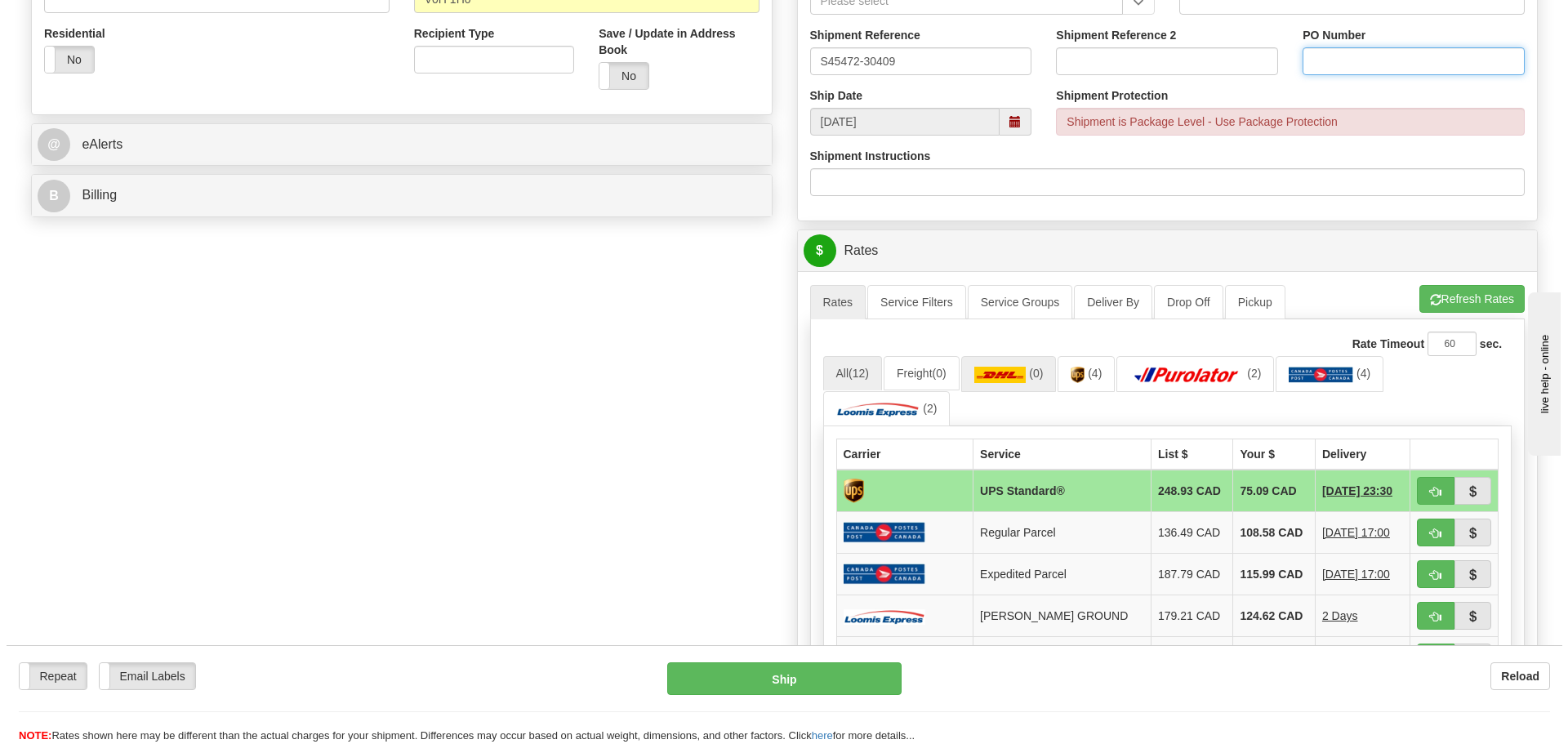
scroll to position [571, 0]
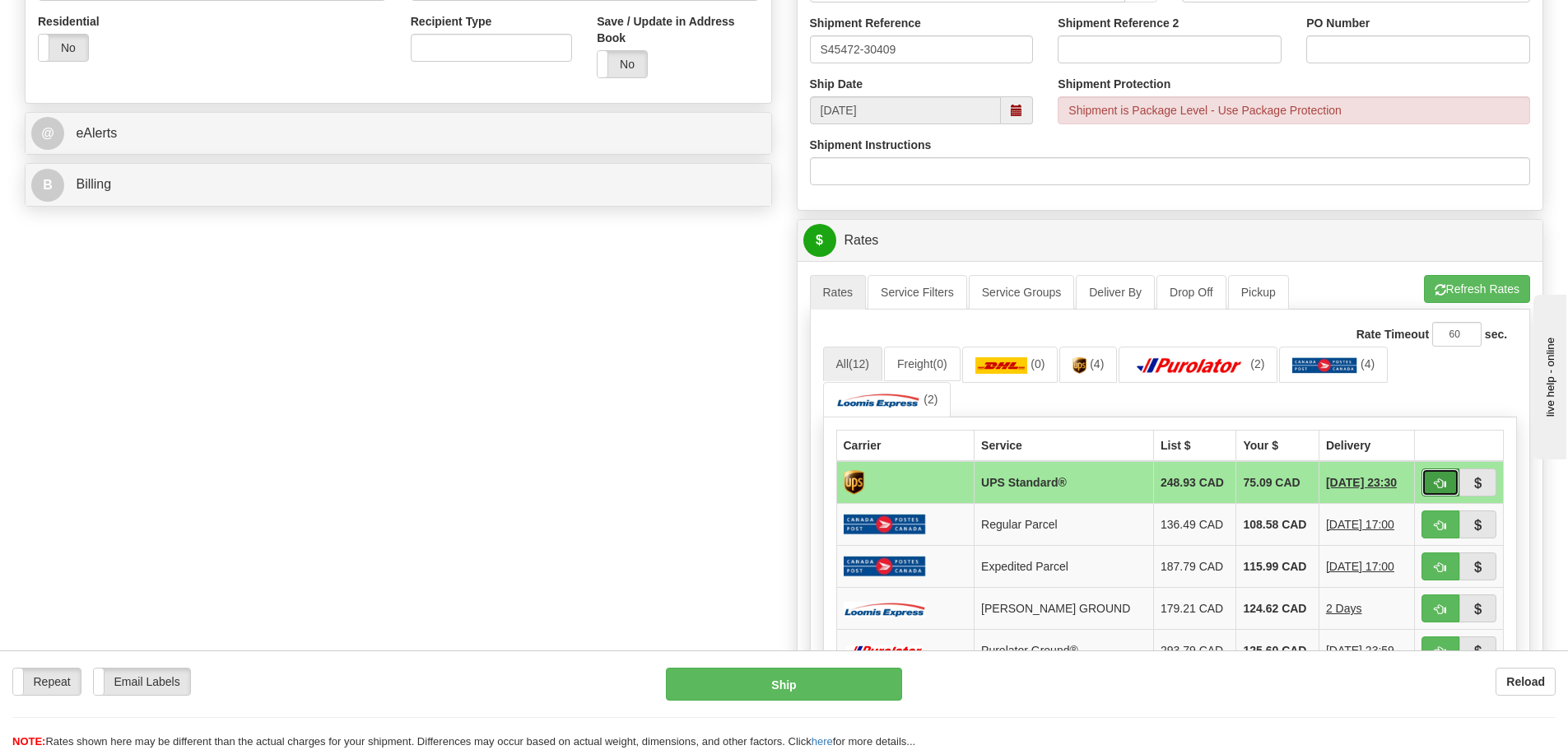
click at [1440, 487] on span "button" at bounding box center [1440, 483] width 11 height 10
type input "11"
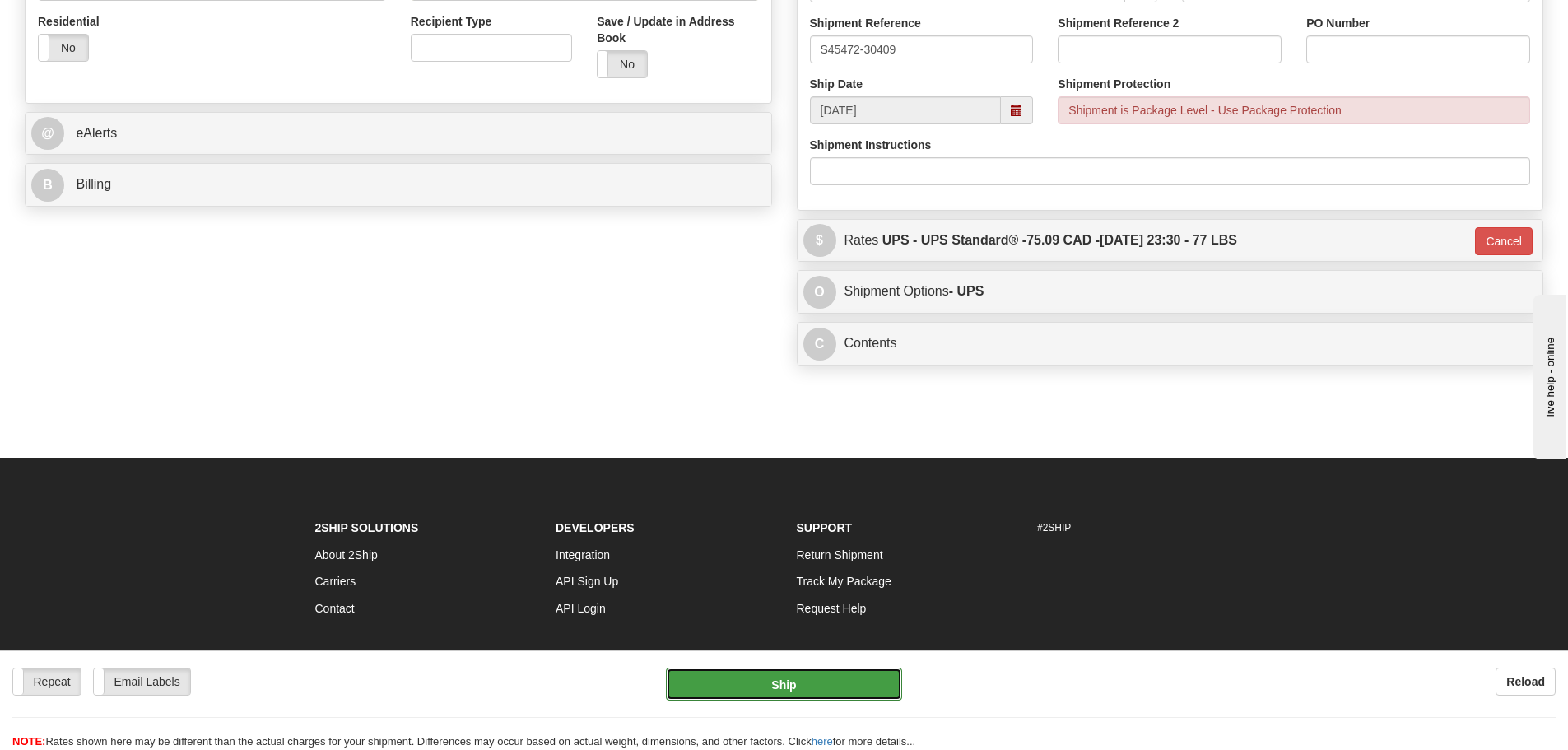
click at [801, 678] on button "Ship" at bounding box center [784, 684] width 236 height 33
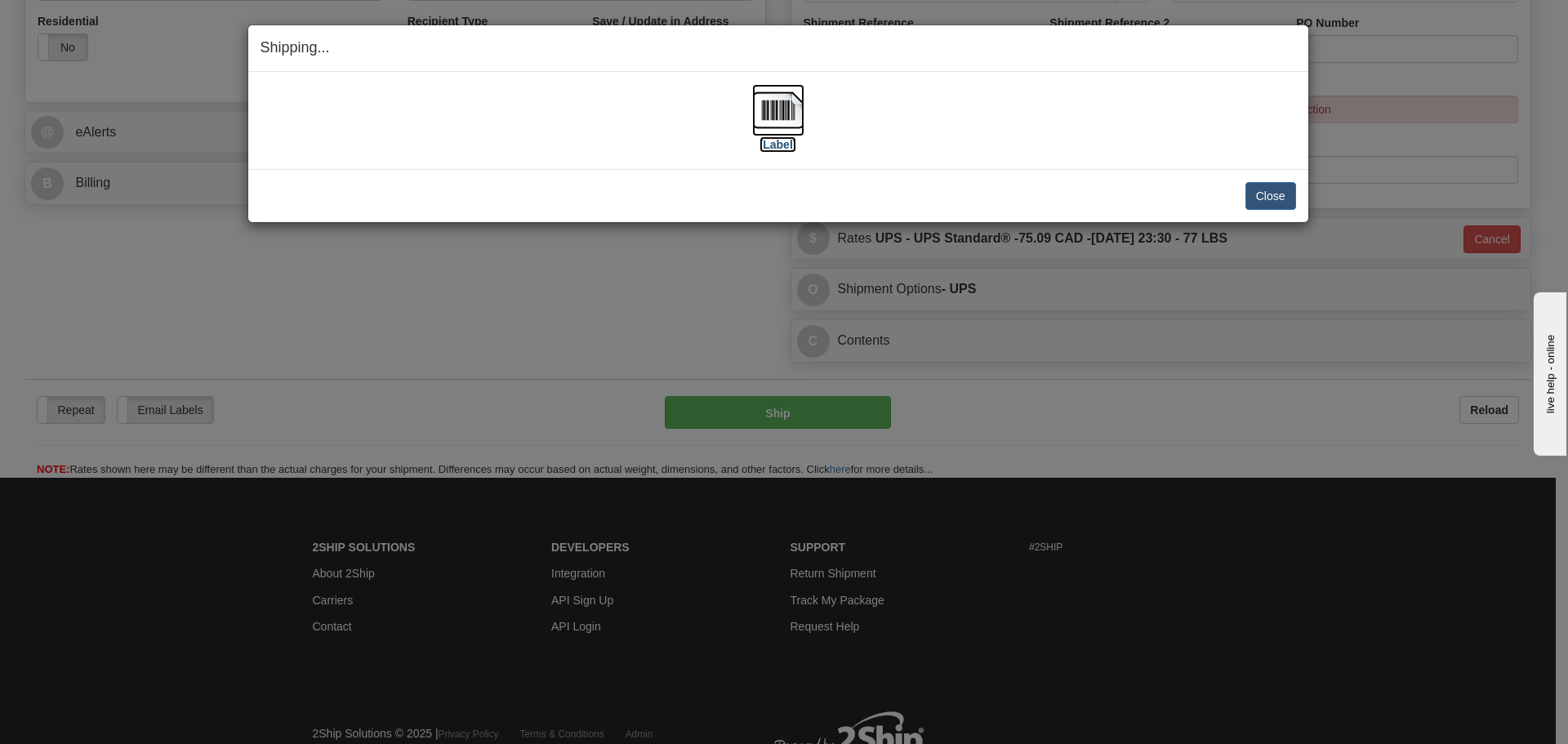
click at [777, 104] on img at bounding box center [778, 111] width 53 height 53
click at [452, 192] on div "Close Cancel" at bounding box center [778, 196] width 1035 height 28
click at [1270, 205] on button "Close" at bounding box center [1271, 196] width 51 height 28
click at [1278, 193] on button "Close" at bounding box center [1271, 196] width 51 height 28
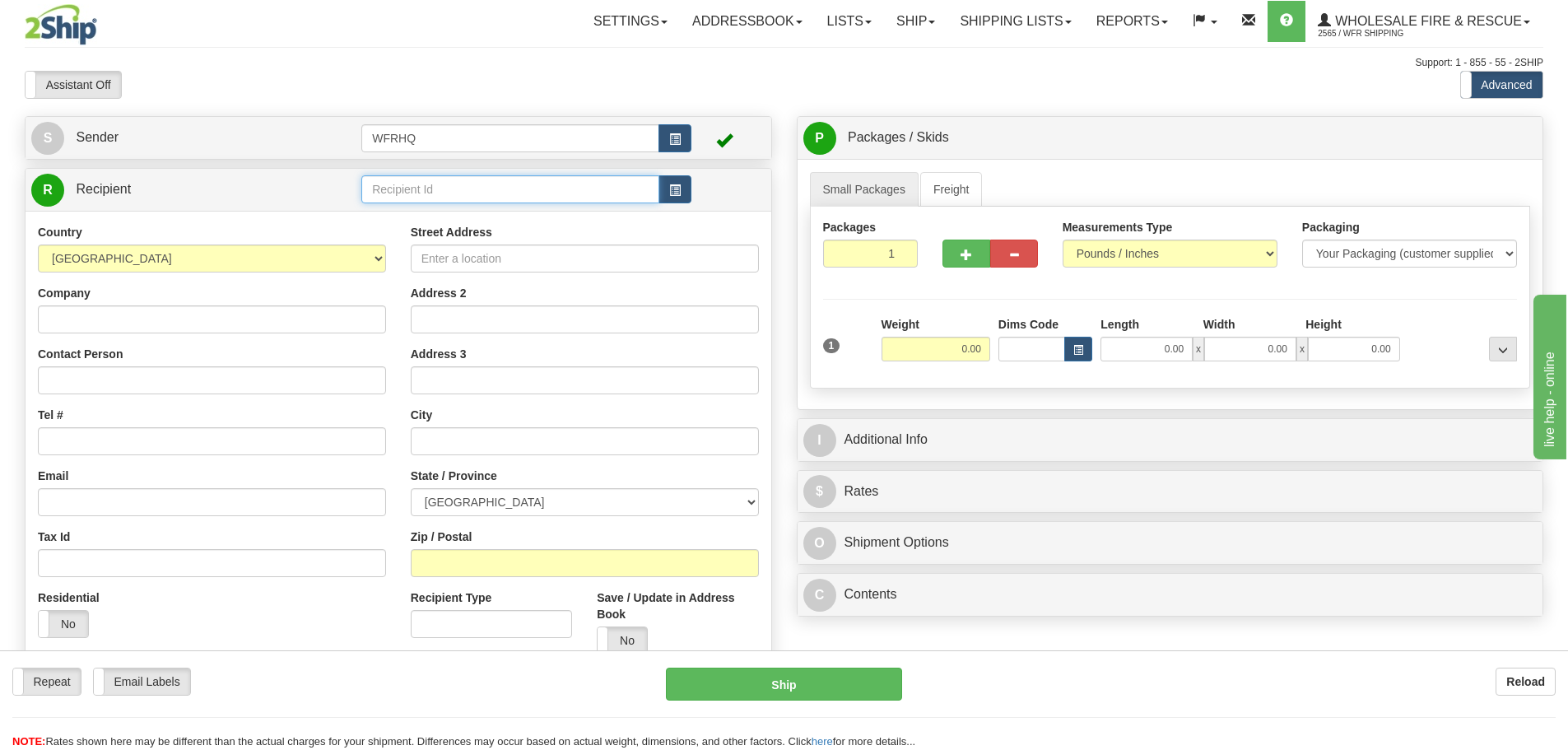
click at [426, 196] on input "text" at bounding box center [509, 189] width 298 height 28
type input "RMSI5535"
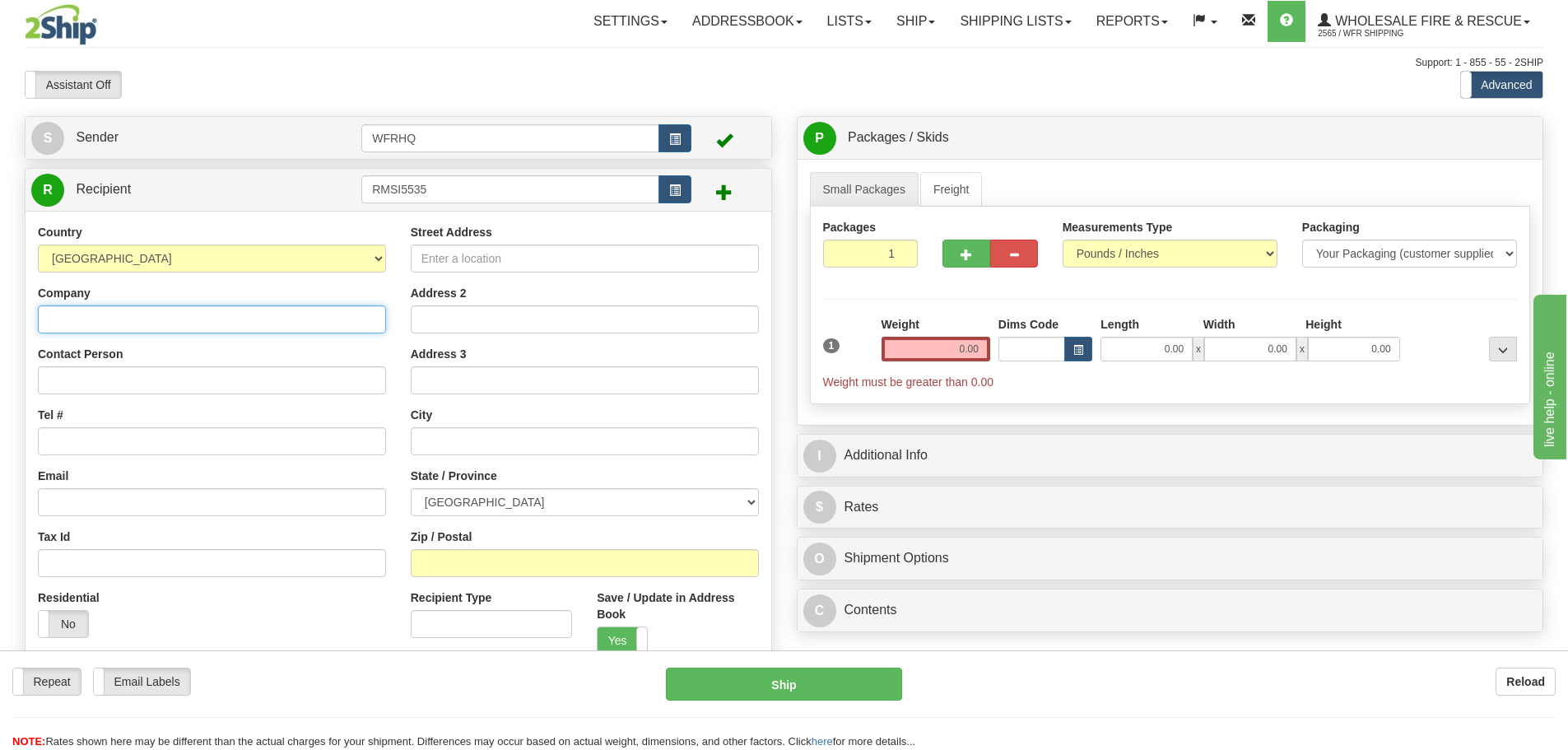
click at [92, 326] on input "Company" at bounding box center [212, 320] width 348 height 28
paste input "RMS Integrated Solutions Limited"
type input "RMS Integrated Solutions Limited"
drag, startPoint x: 167, startPoint y: 399, endPoint x: 163, endPoint y: 381, distance: 18.4
click at [167, 399] on div "Country AFGHANISTAN ALAND ISLANDS ALBANIA ALGERIA AMERICAN SAMOA ANDORRA ANGOLA…" at bounding box center [212, 437] width 372 height 427
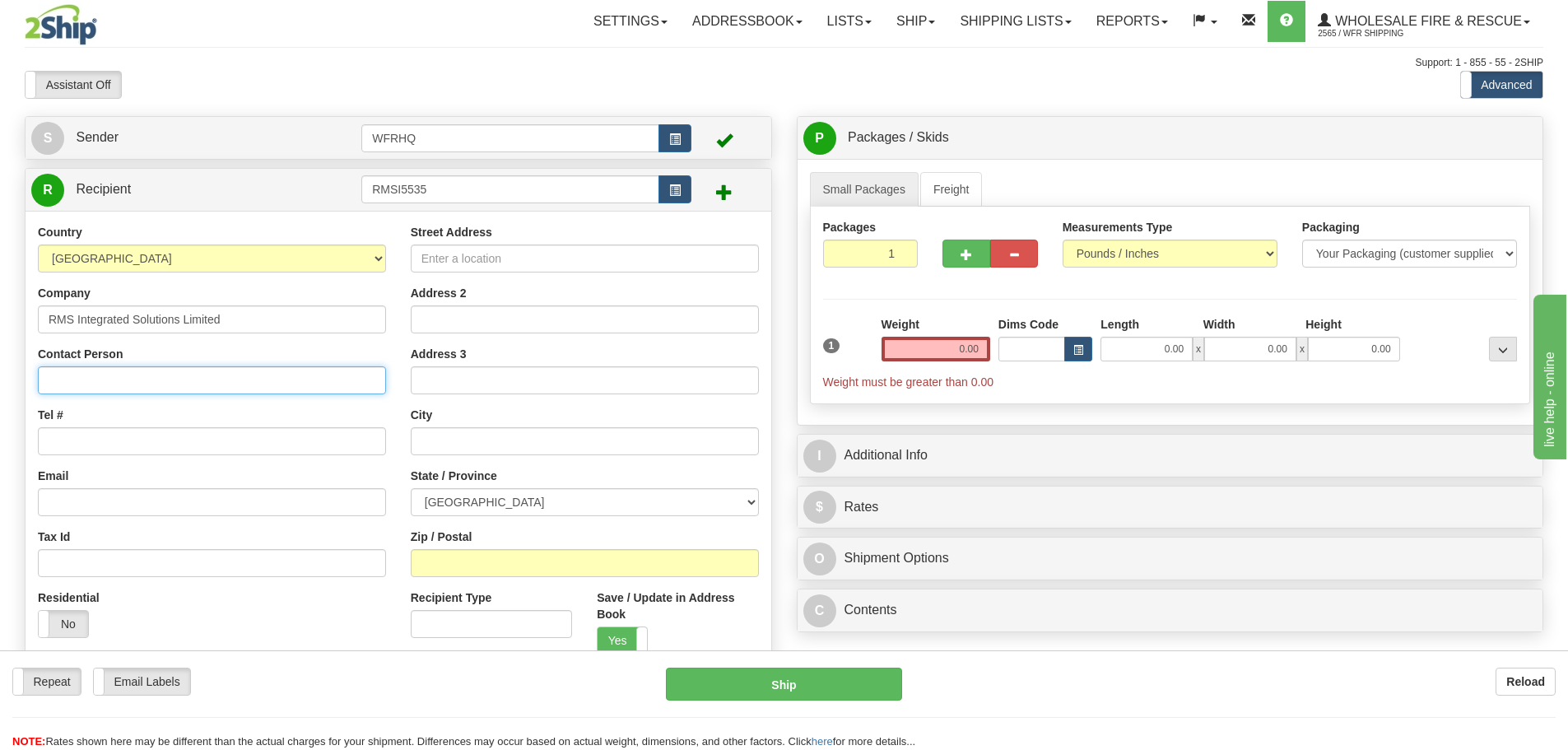
click at [159, 373] on input "Contact Person" at bounding box center [212, 380] width 348 height 28
paste input "Scott Bryant"
type input "Scott Bryant"
click at [74, 446] on input "Tel #" at bounding box center [212, 442] width 348 height 28
paste input "519-938-7720"
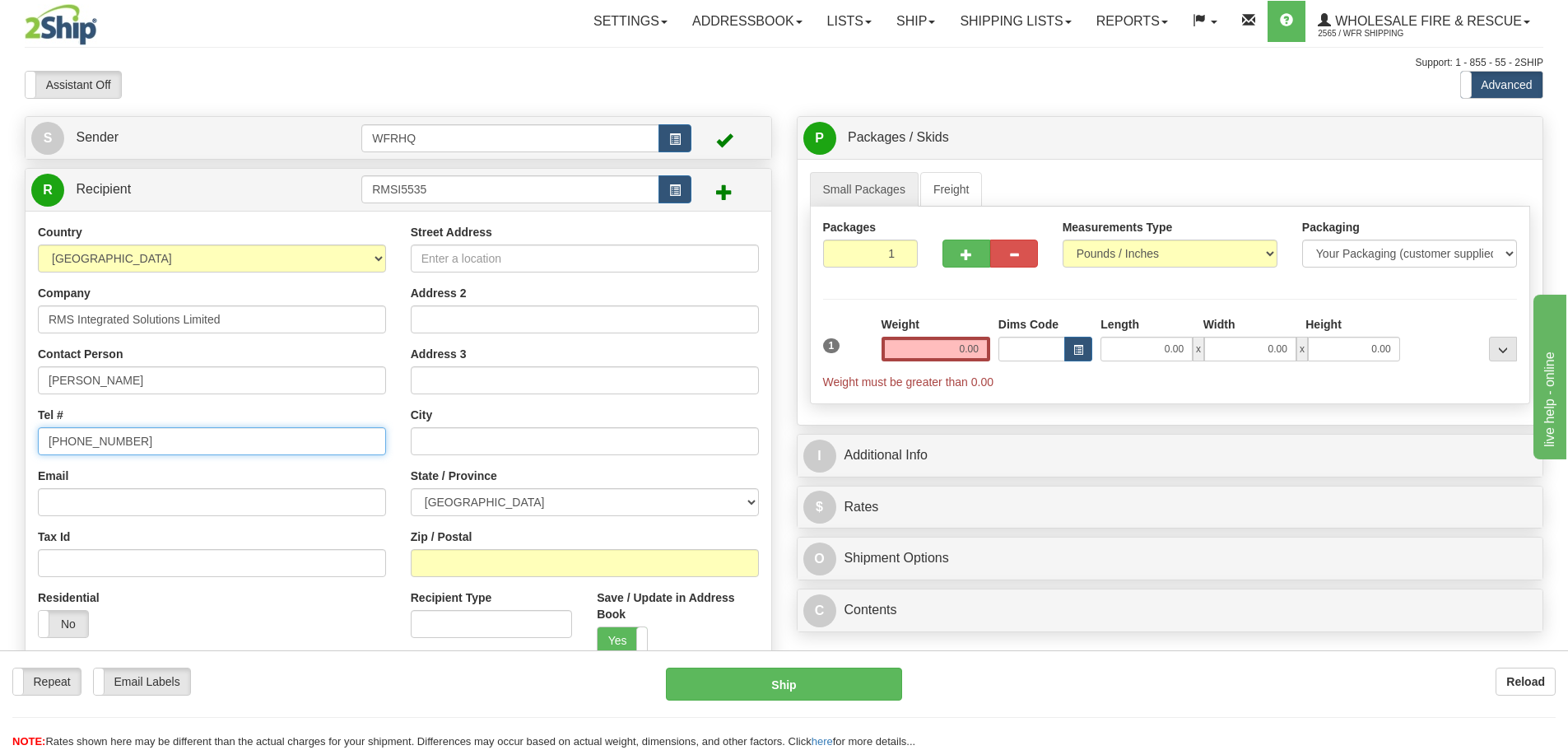
type input "519-938-7720"
drag, startPoint x: 447, startPoint y: 265, endPoint x: 394, endPoint y: 285, distance: 56.6
click at [446, 265] on input "Street Address" at bounding box center [584, 259] width 348 height 28
paste input "553532 Mono-Amaranth"
type input "553532 Mono-Amaranth"
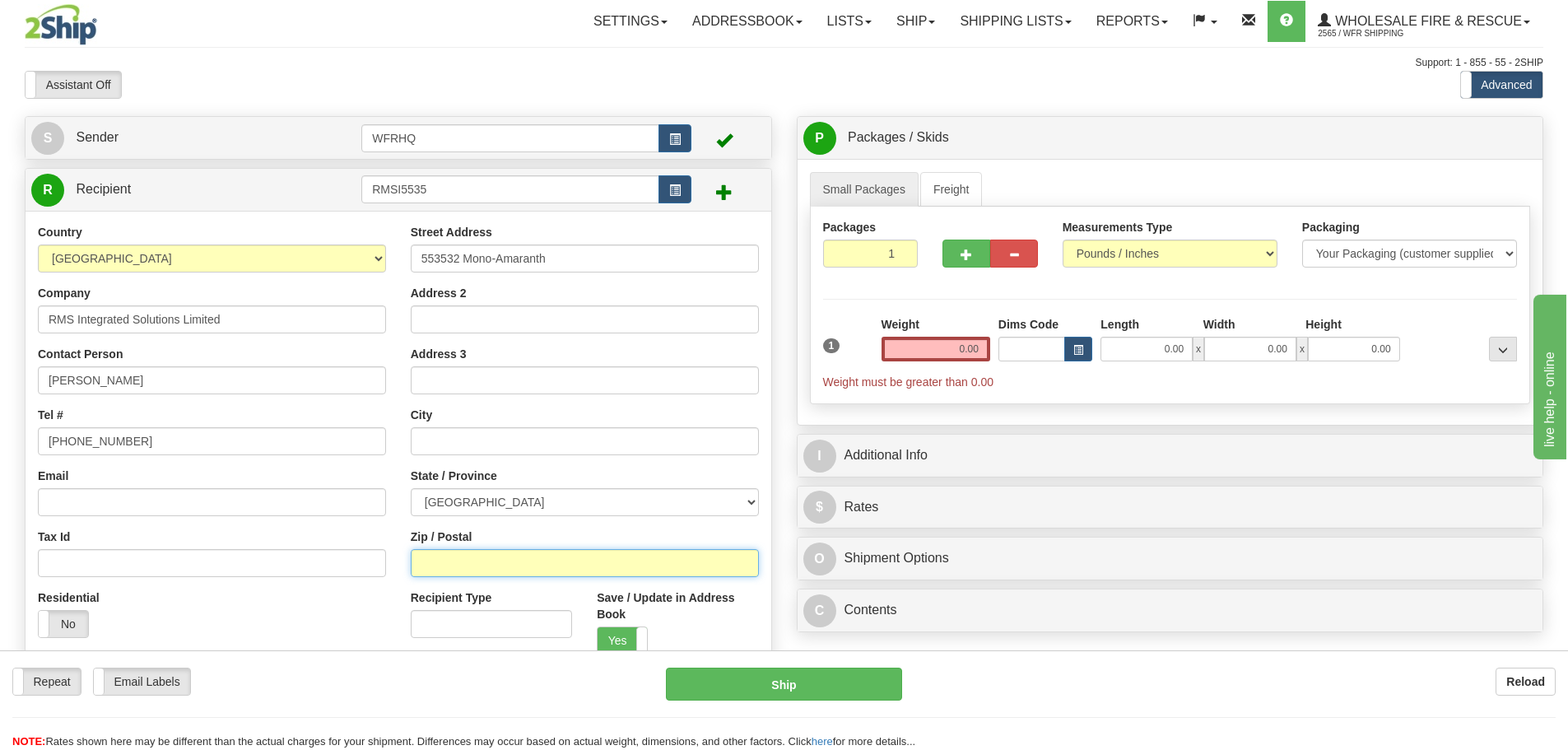
drag, startPoint x: 466, startPoint y: 564, endPoint x: 443, endPoint y: 551, distance: 26.4
click at [465, 564] on input "Zip / Postal" at bounding box center [584, 564] width 348 height 28
type input "L9W0S9"
type input "AMARANTH"
select select "ON"
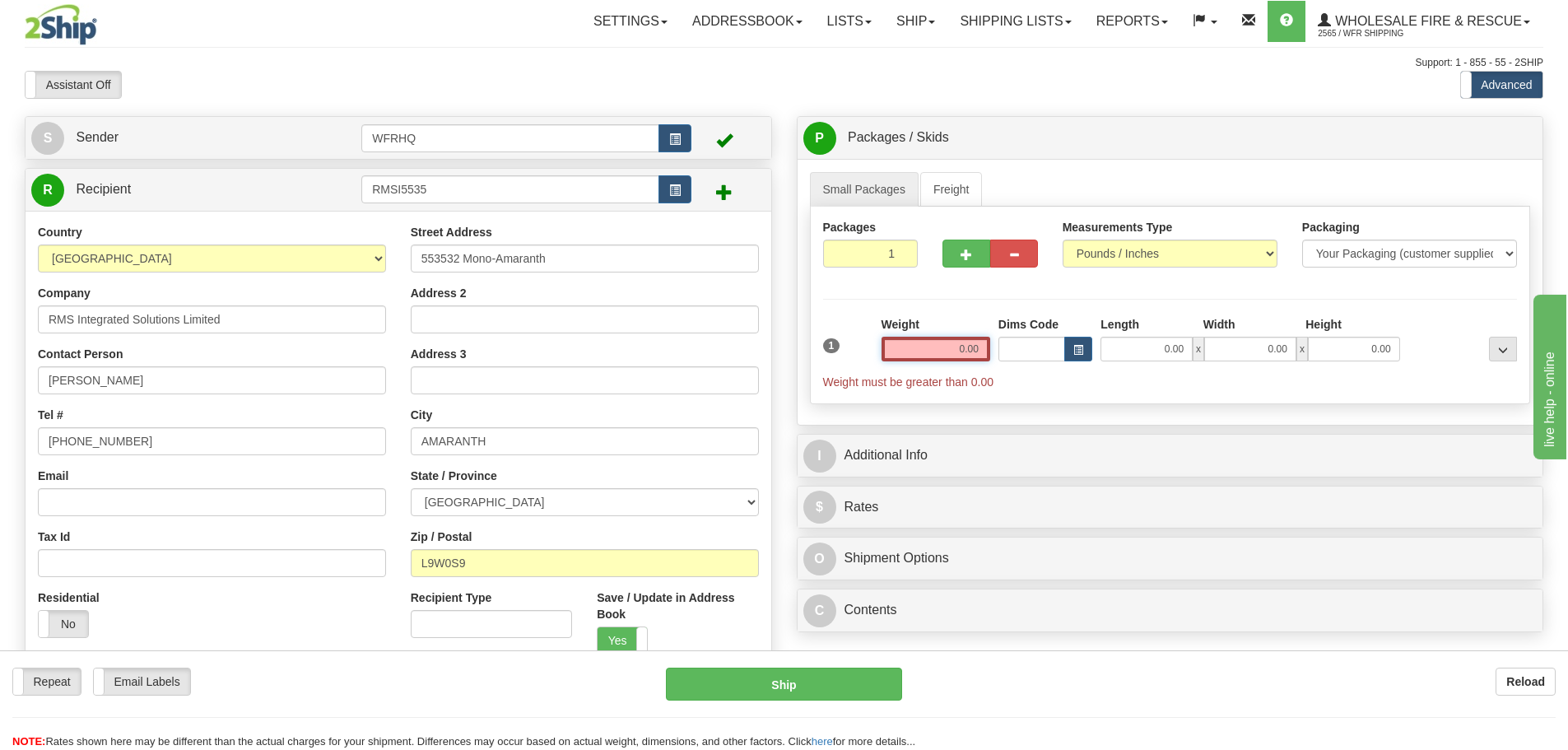
click at [965, 351] on input "0.00" at bounding box center [935, 349] width 109 height 25
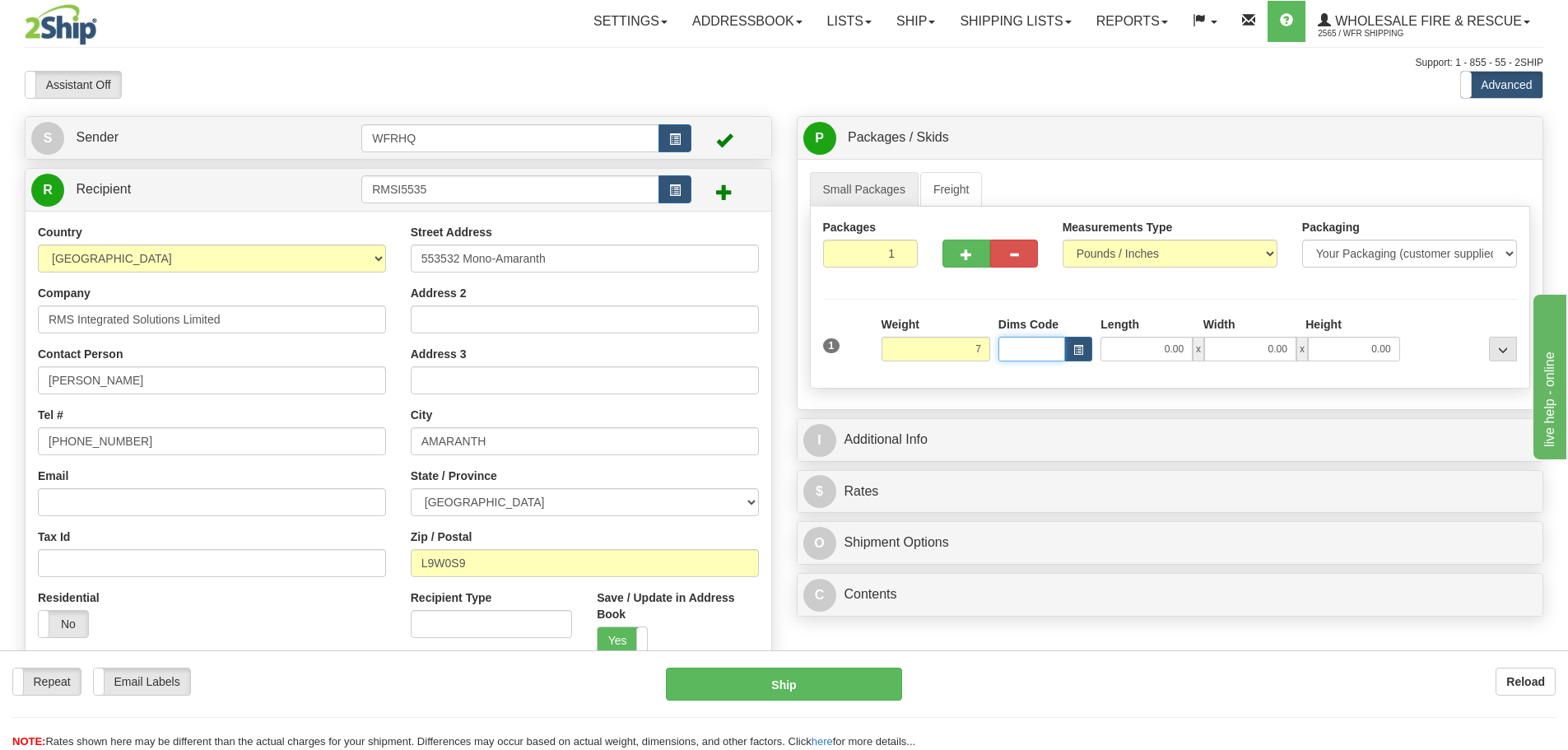
type input "7.00"
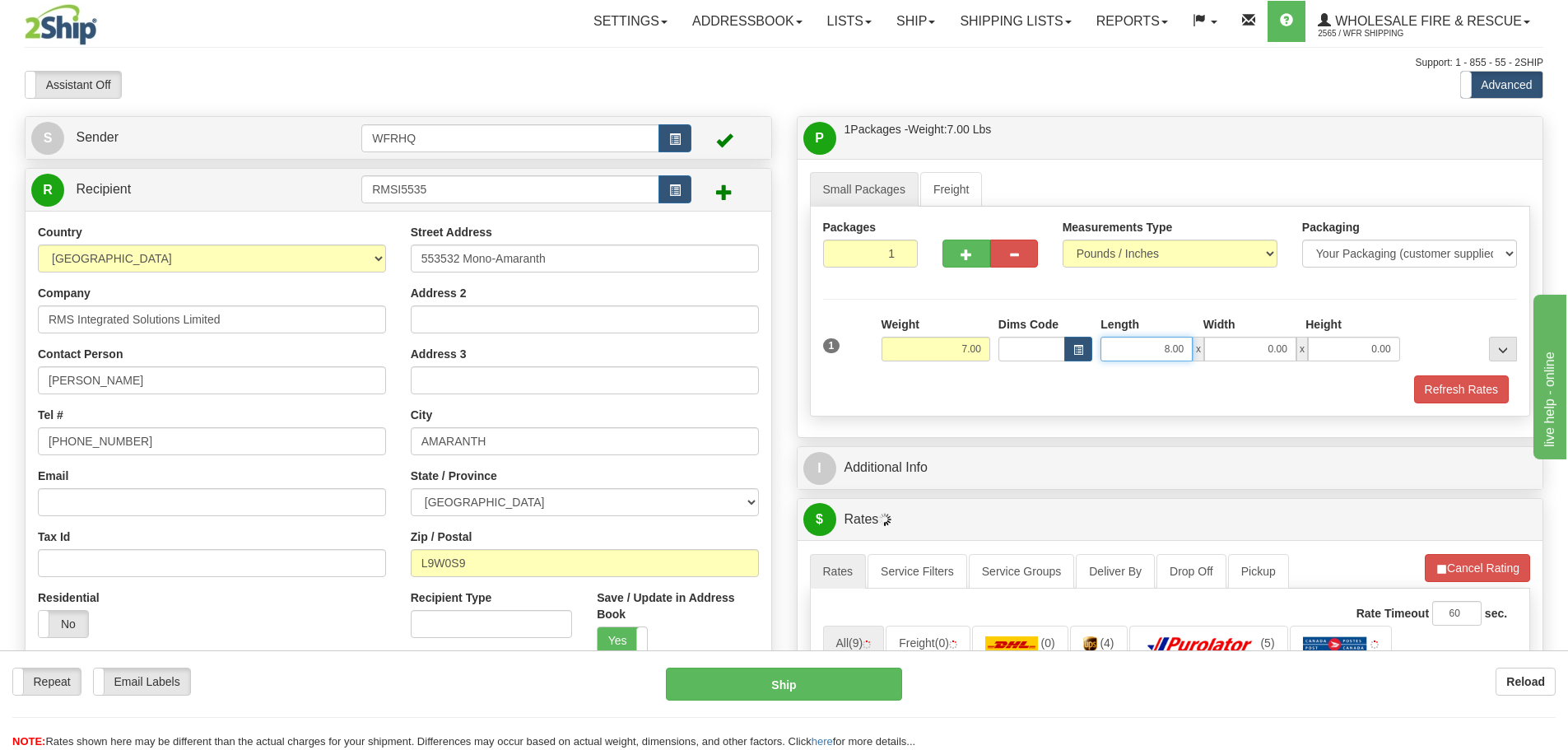
drag, startPoint x: 1186, startPoint y: 340, endPoint x: 1202, endPoint y: 338, distance: 16.1
click at [1202, 338] on div "8.00 x 0.00 x 0.00" at bounding box center [1249, 349] width 299 height 25
type input "9.00"
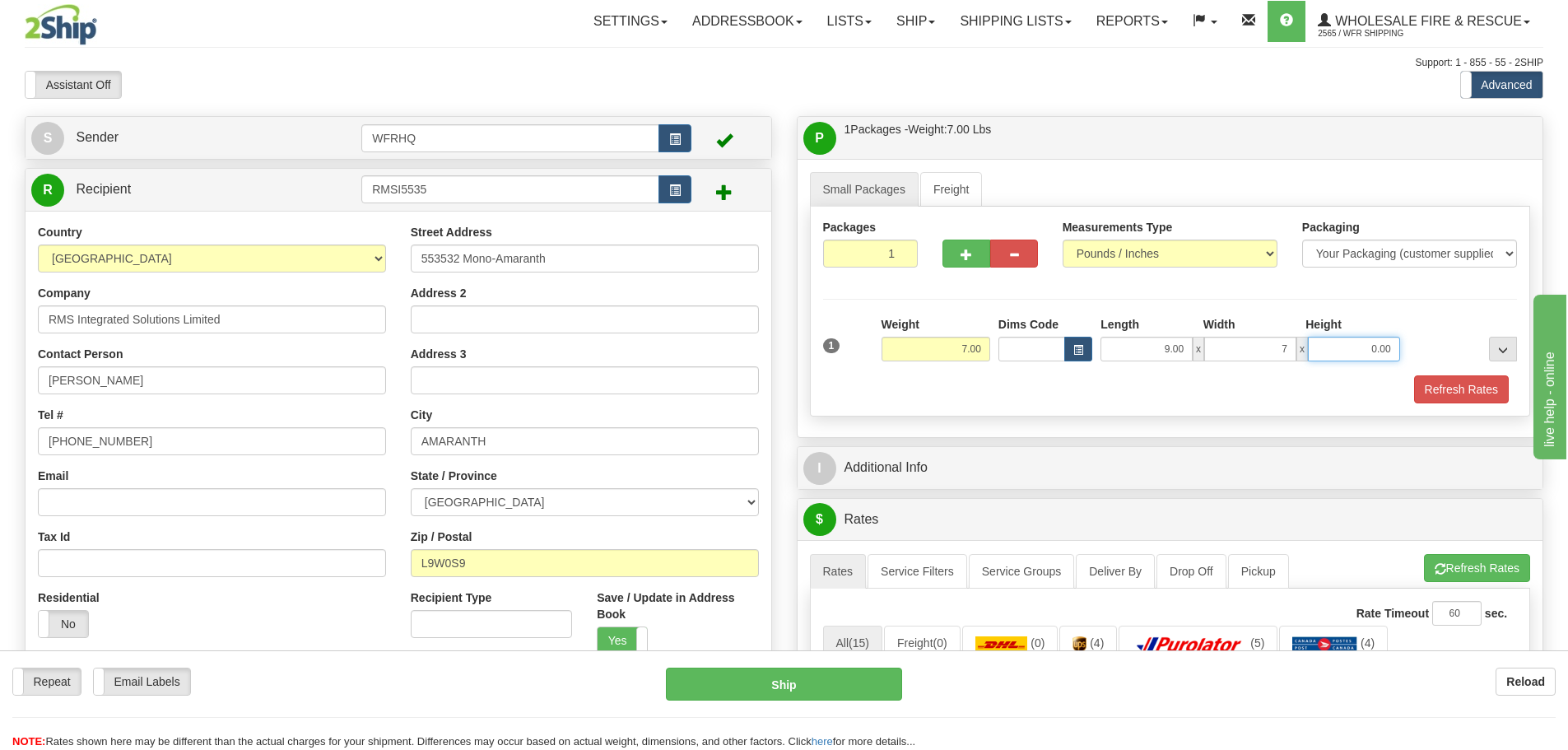
type input "7.00"
type input "6.00"
click at [1459, 391] on button "Refresh Rates" at bounding box center [1461, 390] width 95 height 28
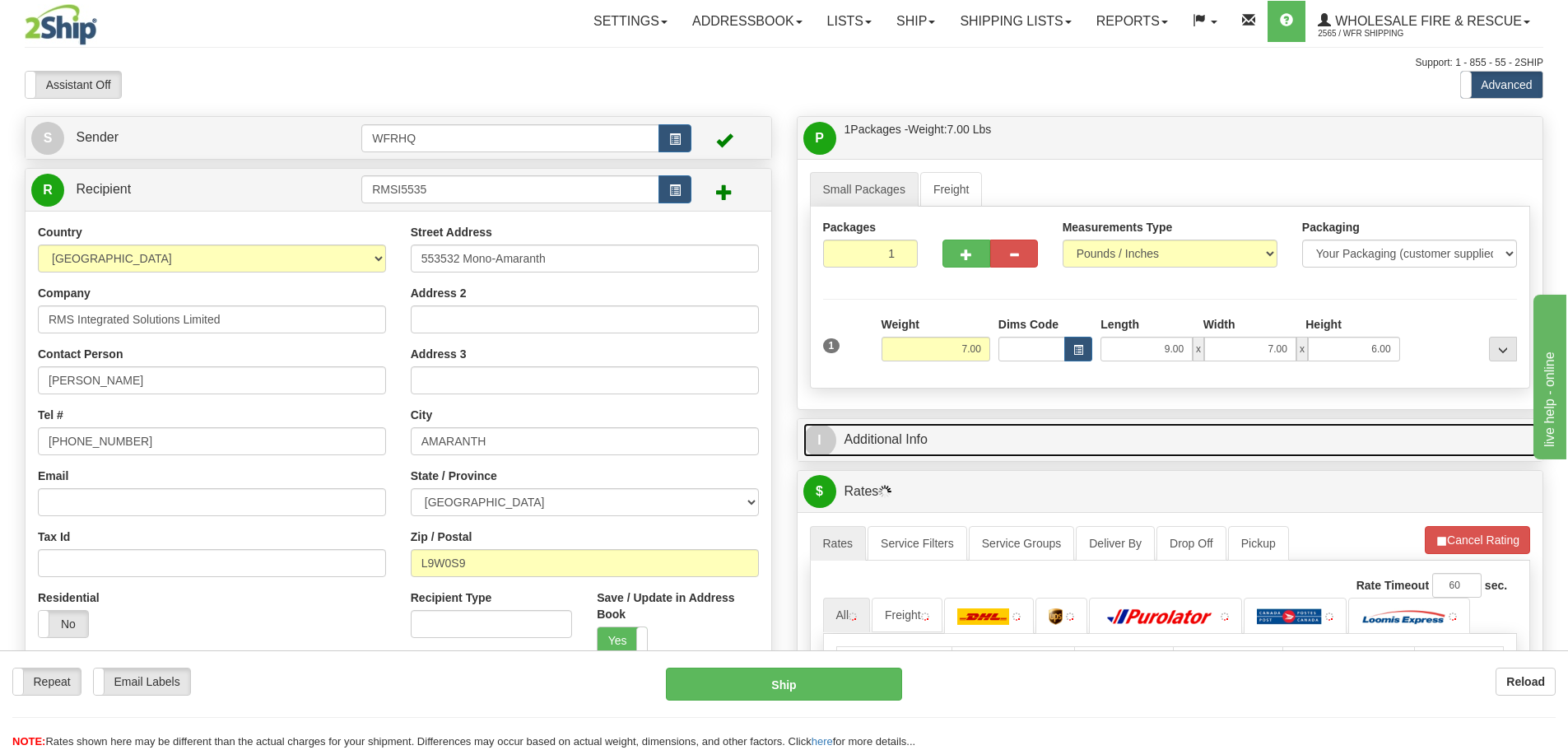
click at [914, 443] on link "I Additional Info" at bounding box center [1170, 441] width 734 height 34
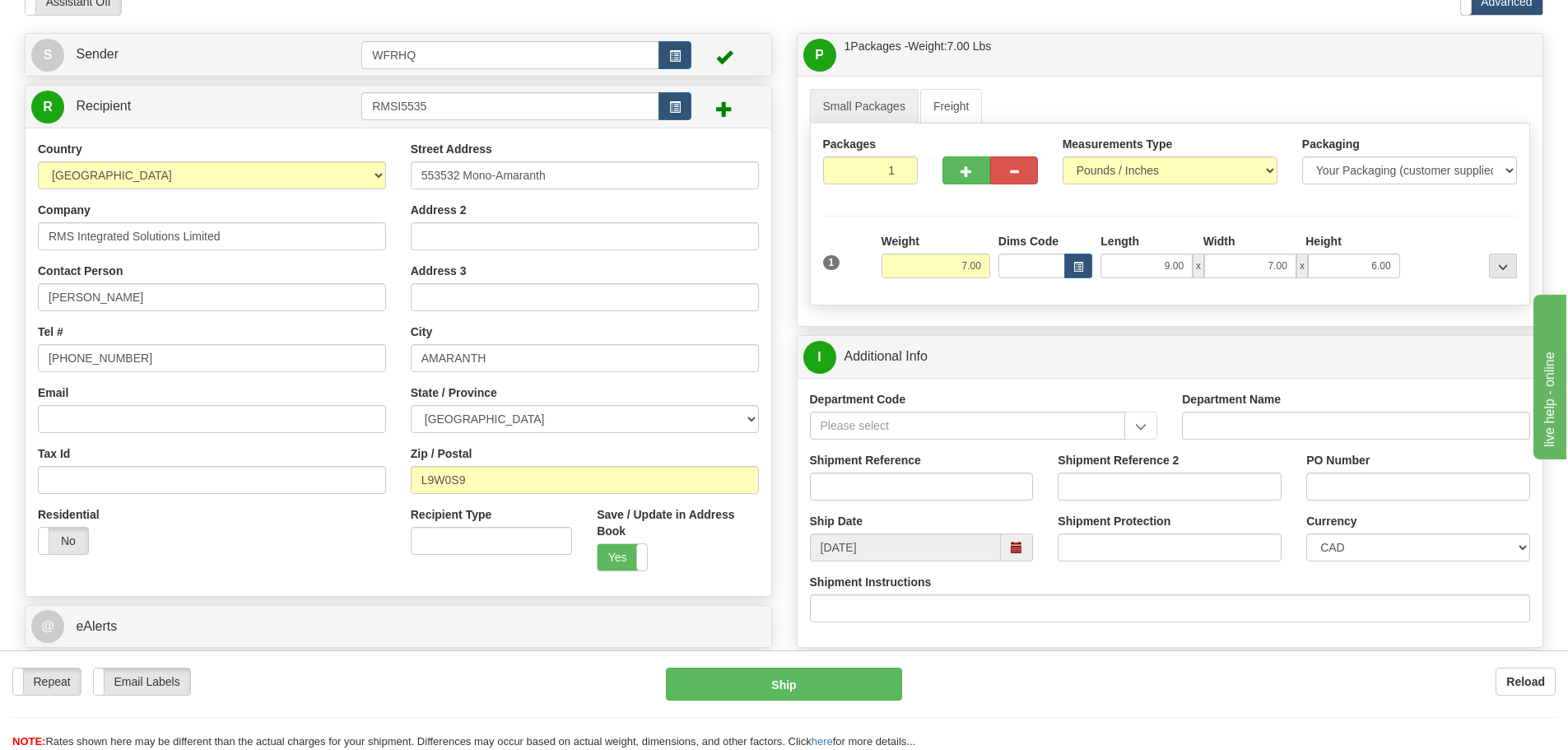
scroll to position [82, 0]
drag, startPoint x: 957, startPoint y: 256, endPoint x: 1013, endPoint y: 250, distance: 56.3
click at [1007, 252] on div "1 Weight 7.00 Dims Code 9.00" at bounding box center [1170, 263] width 703 height 59
type input "6.00"
click at [1039, 188] on div at bounding box center [990, 168] width 120 height 63
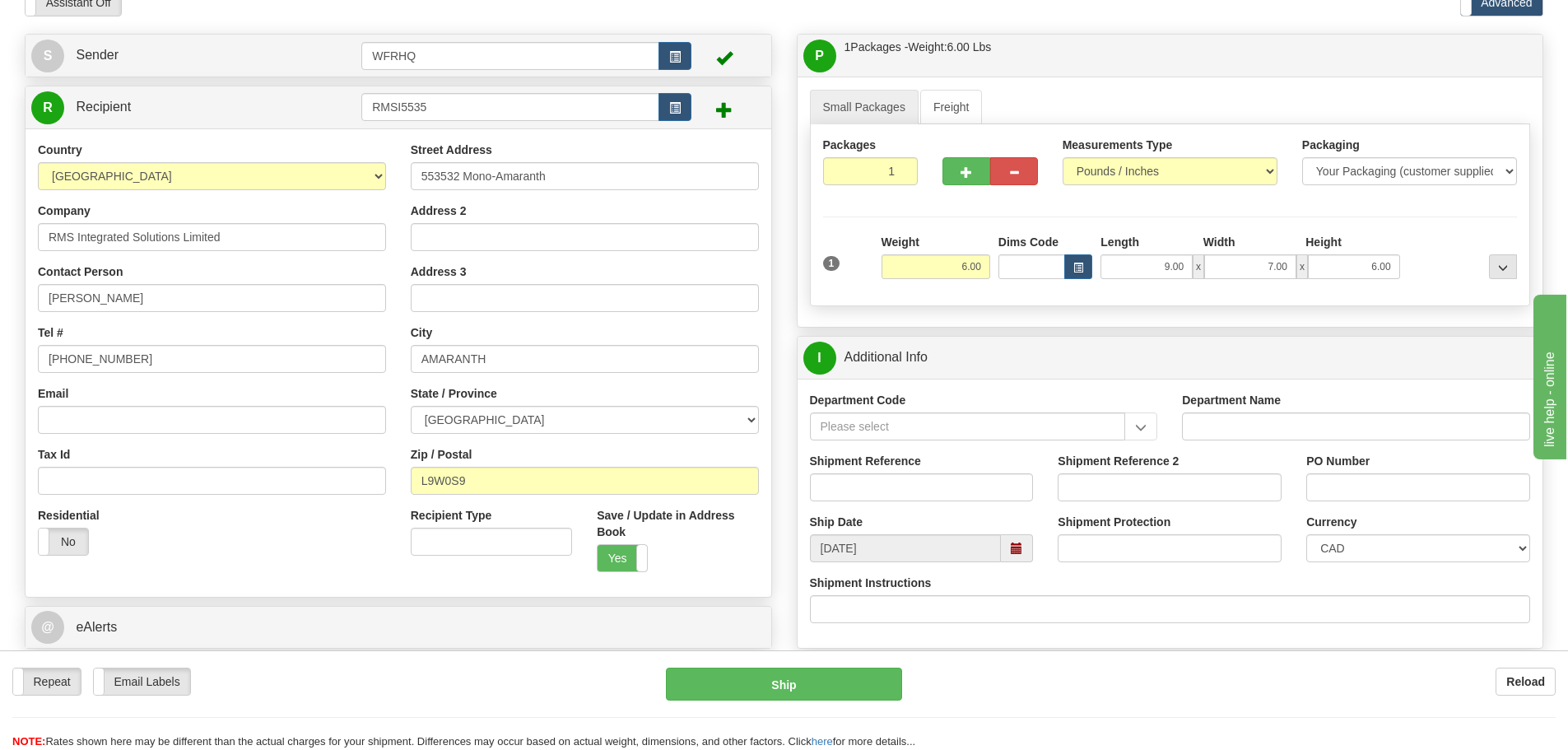
click at [729, 105] on span at bounding box center [723, 109] width 16 height 16
click at [722, 113] on span at bounding box center [723, 109] width 16 height 16
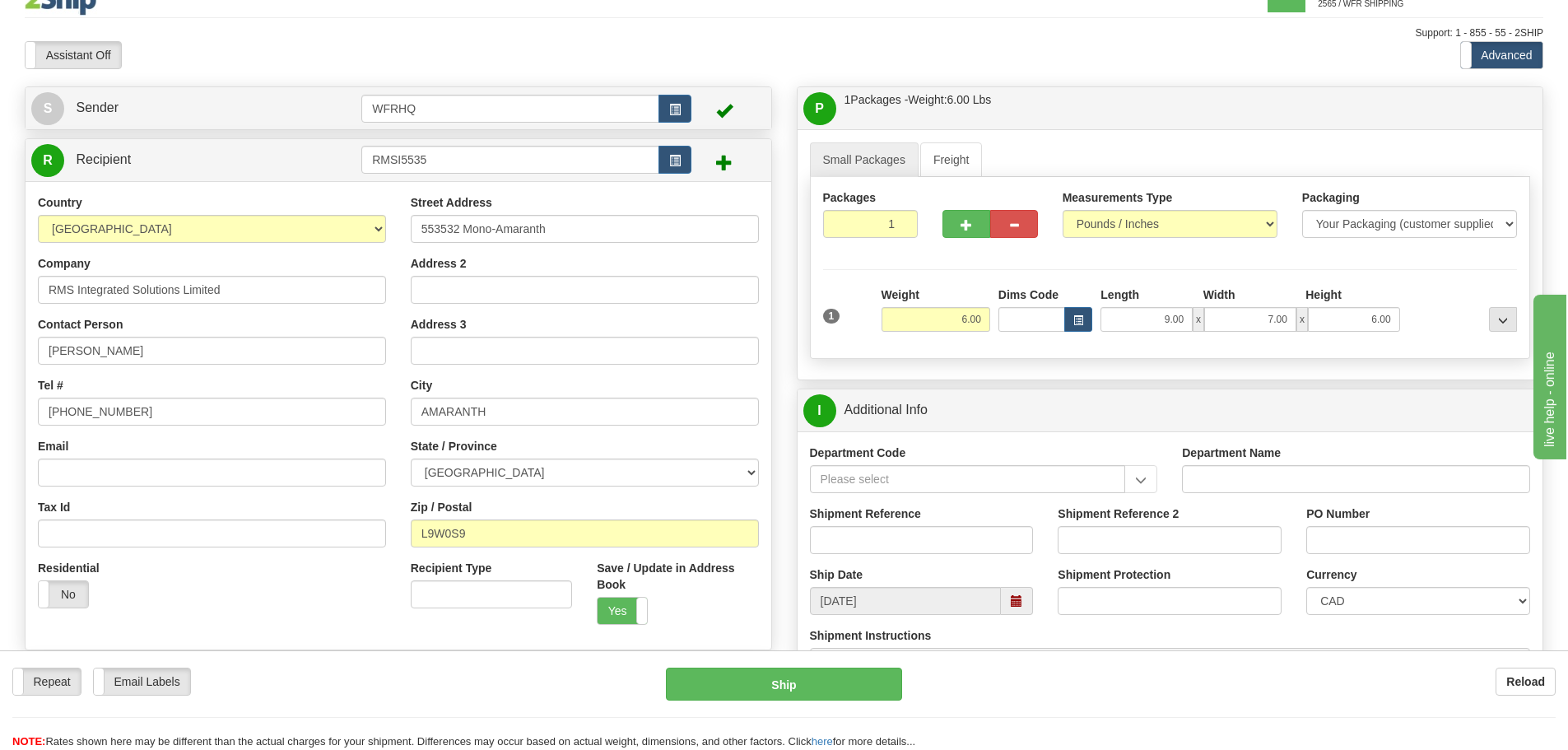
scroll to position [0, 0]
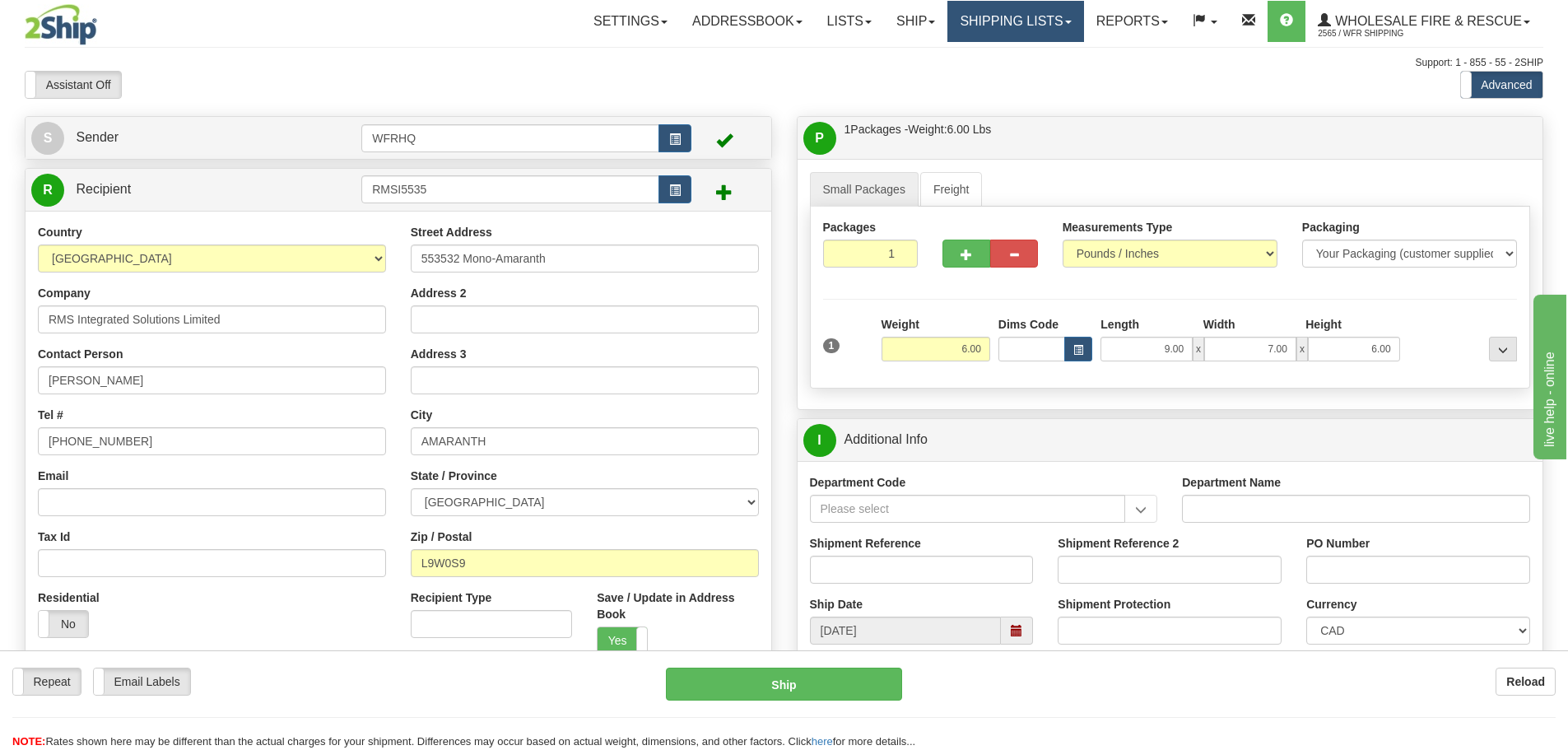
click at [979, 22] on link "Shipping lists" at bounding box center [1015, 22] width 136 height 42
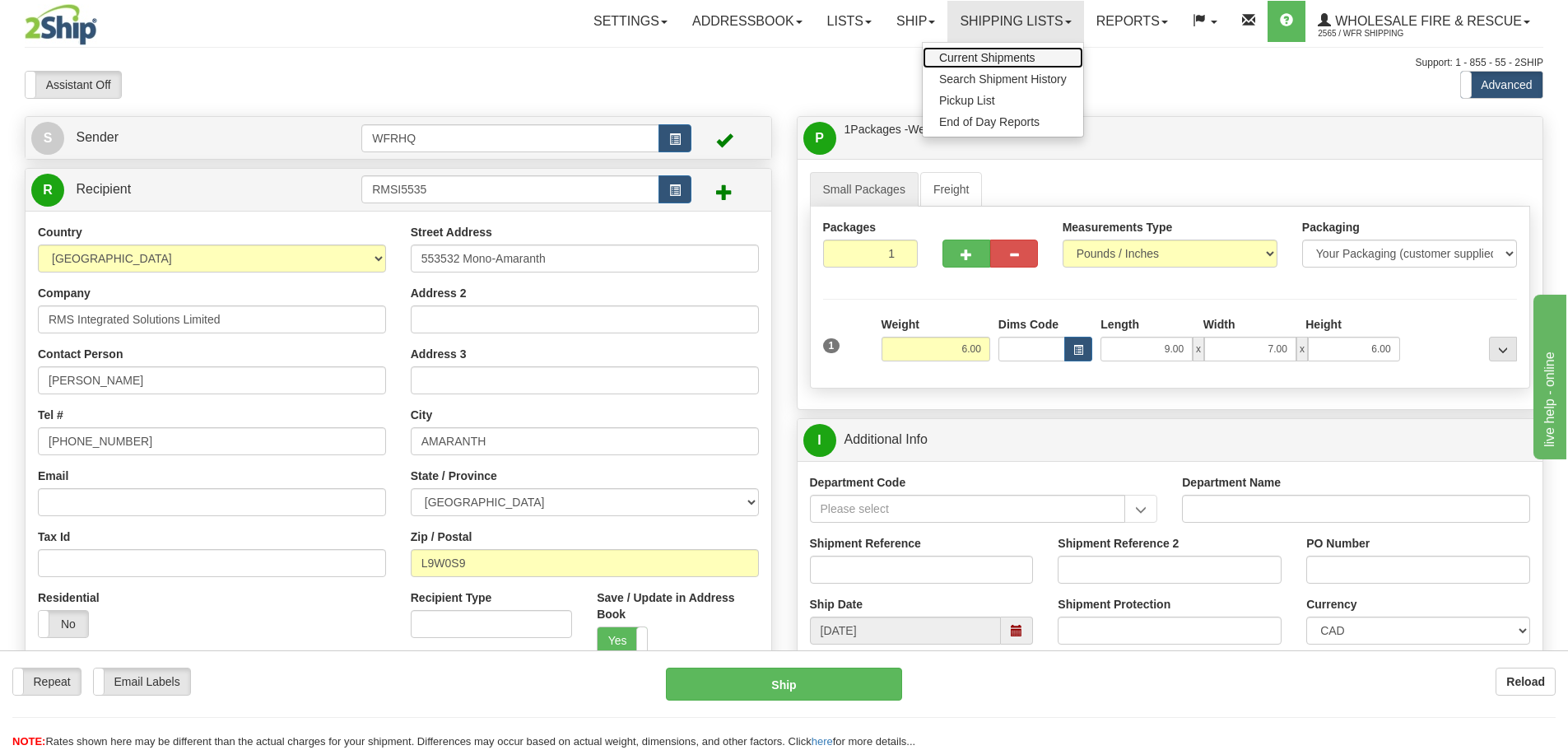
click at [980, 56] on span "Current Shipments" at bounding box center [987, 58] width 96 height 13
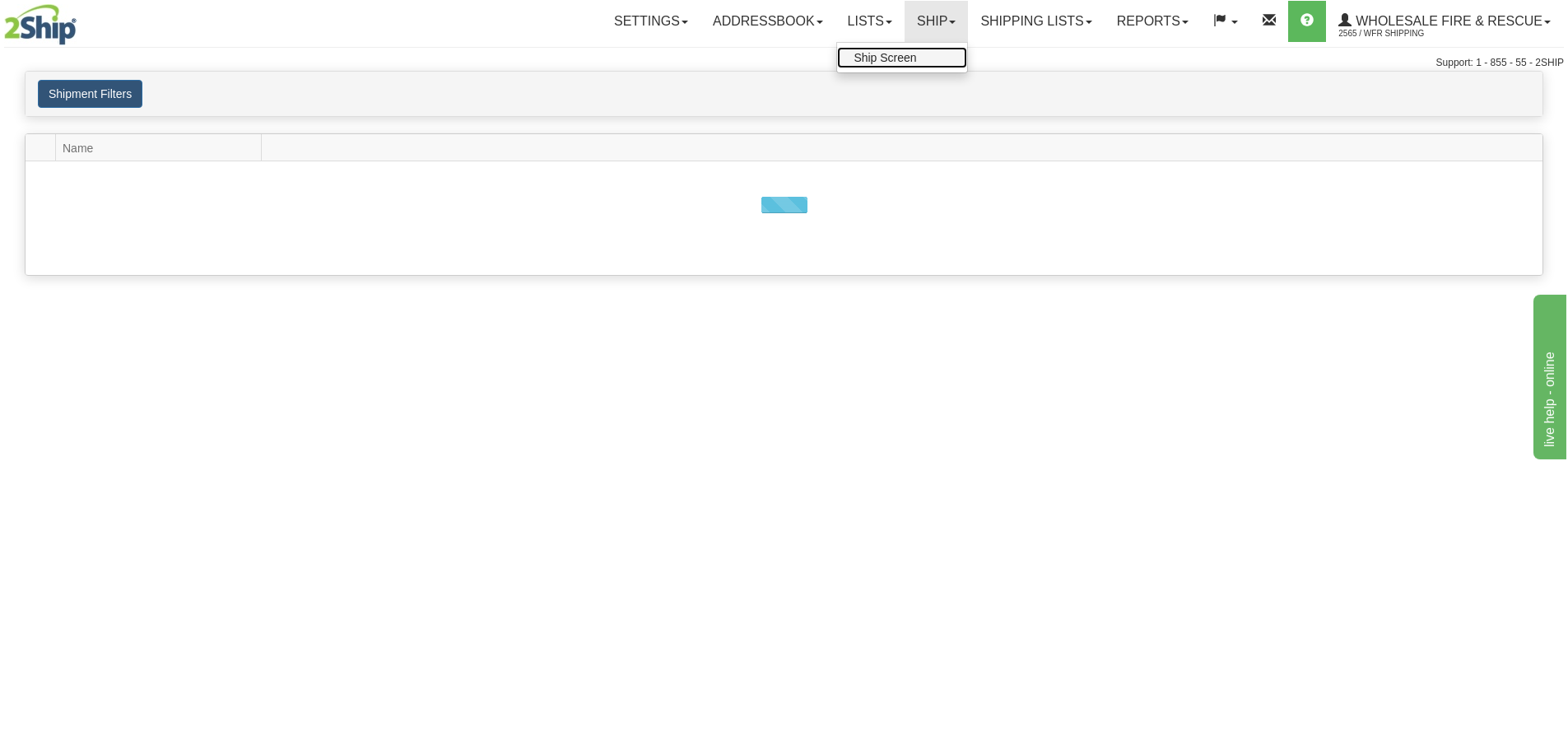
click at [923, 66] on link "Ship Screen" at bounding box center [902, 58] width 130 height 22
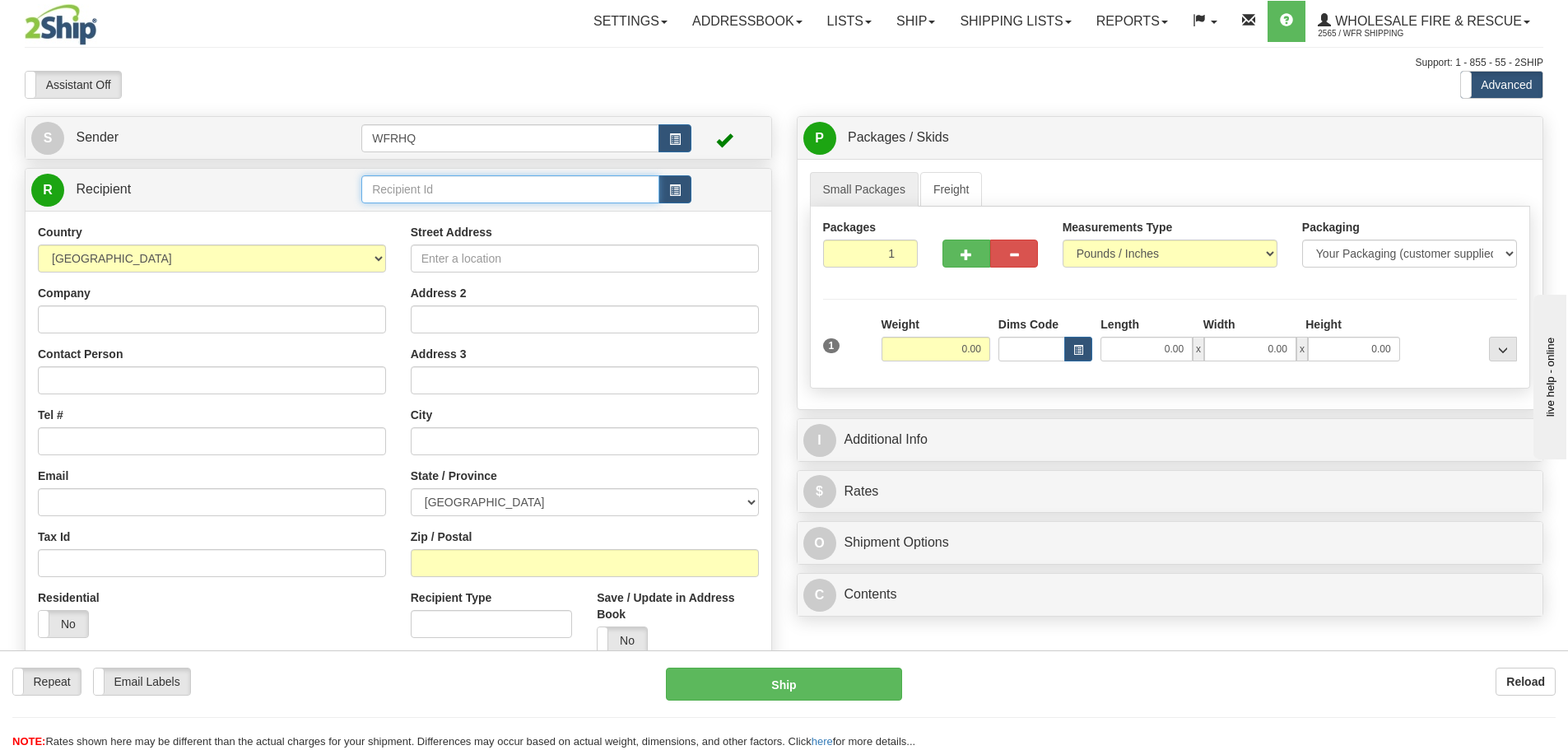
click at [455, 186] on input "text" at bounding box center [509, 189] width 298 height 28
click at [442, 214] on div "CANA3420" at bounding box center [507, 215] width 283 height 18
type input "CANA3420"
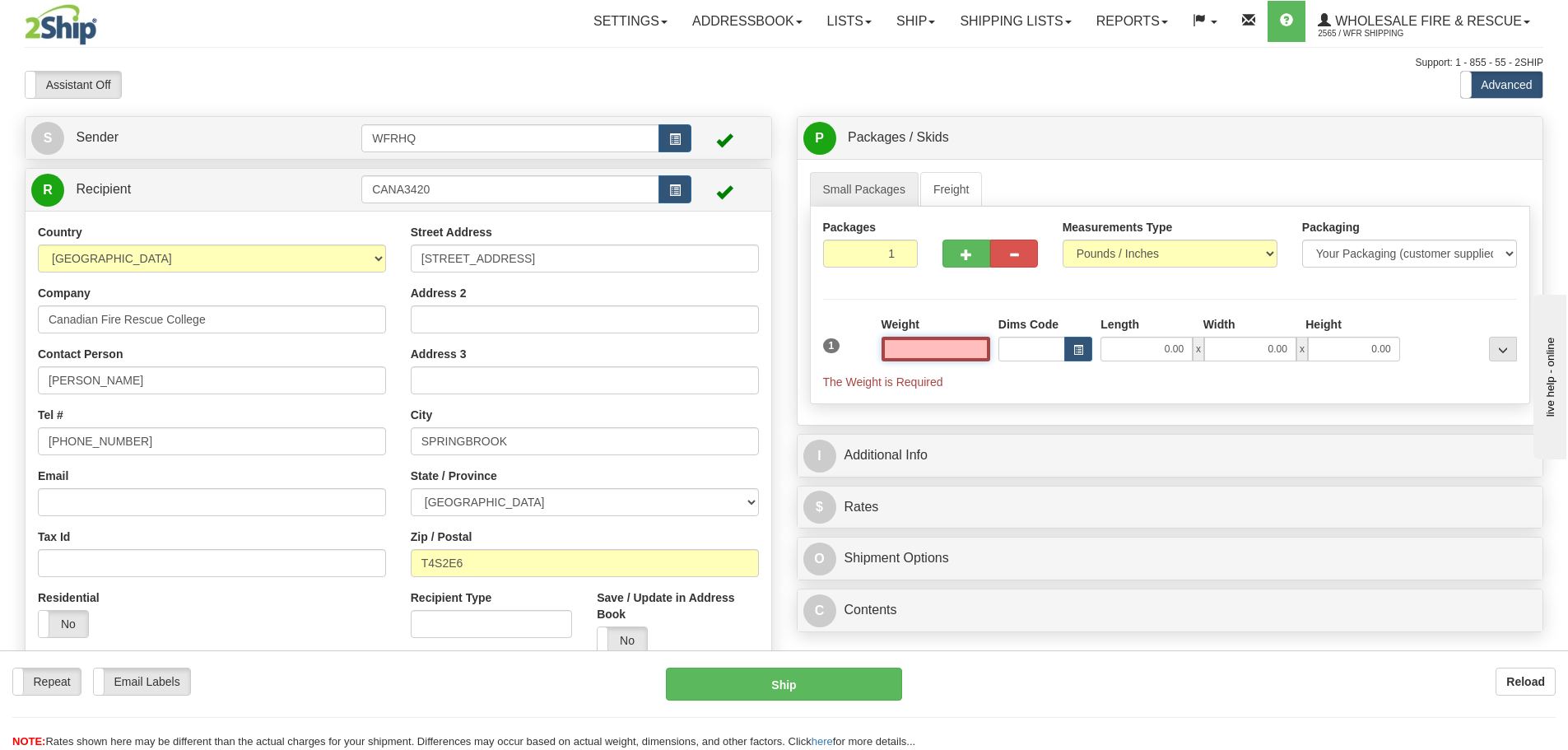
type input "8"
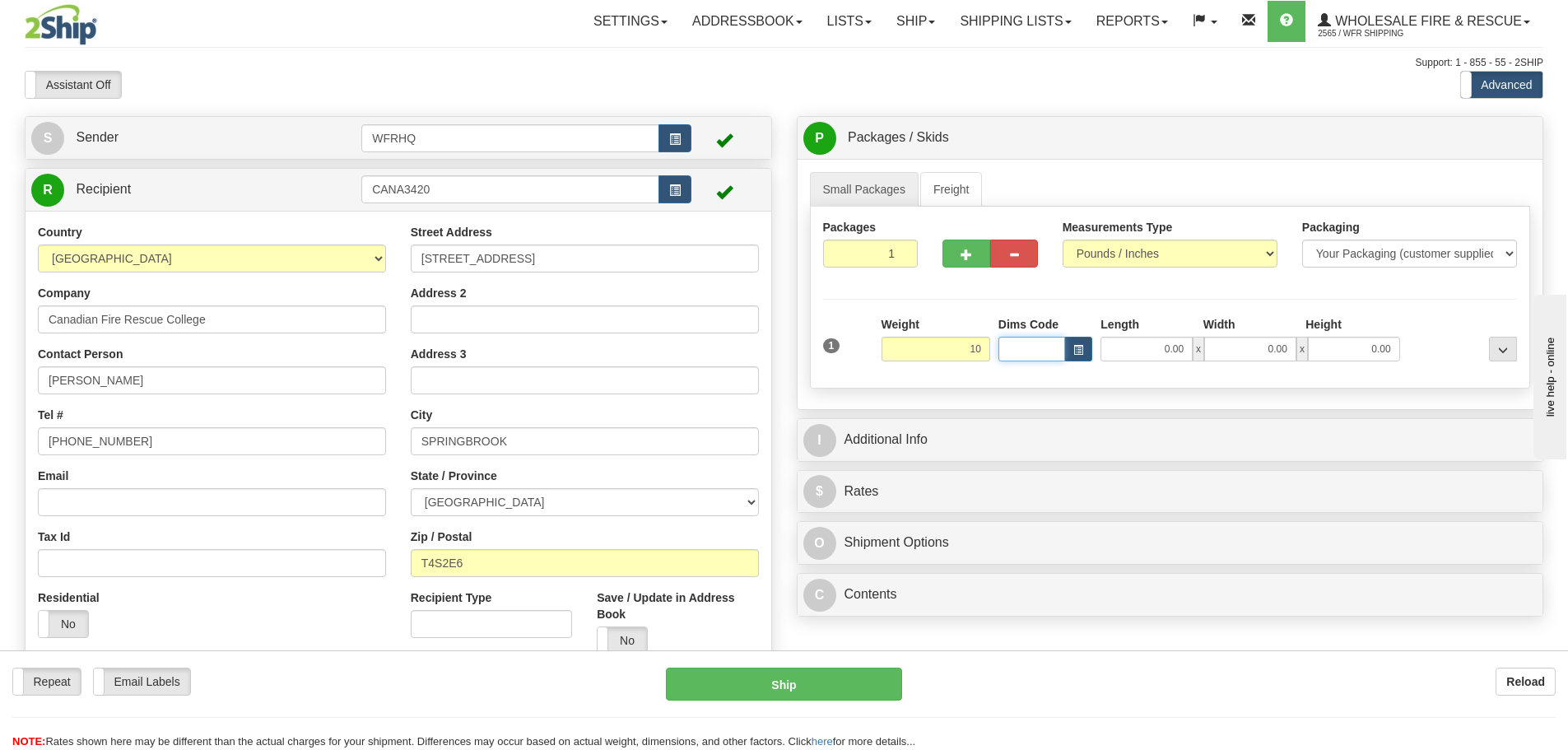
type input "10.00"
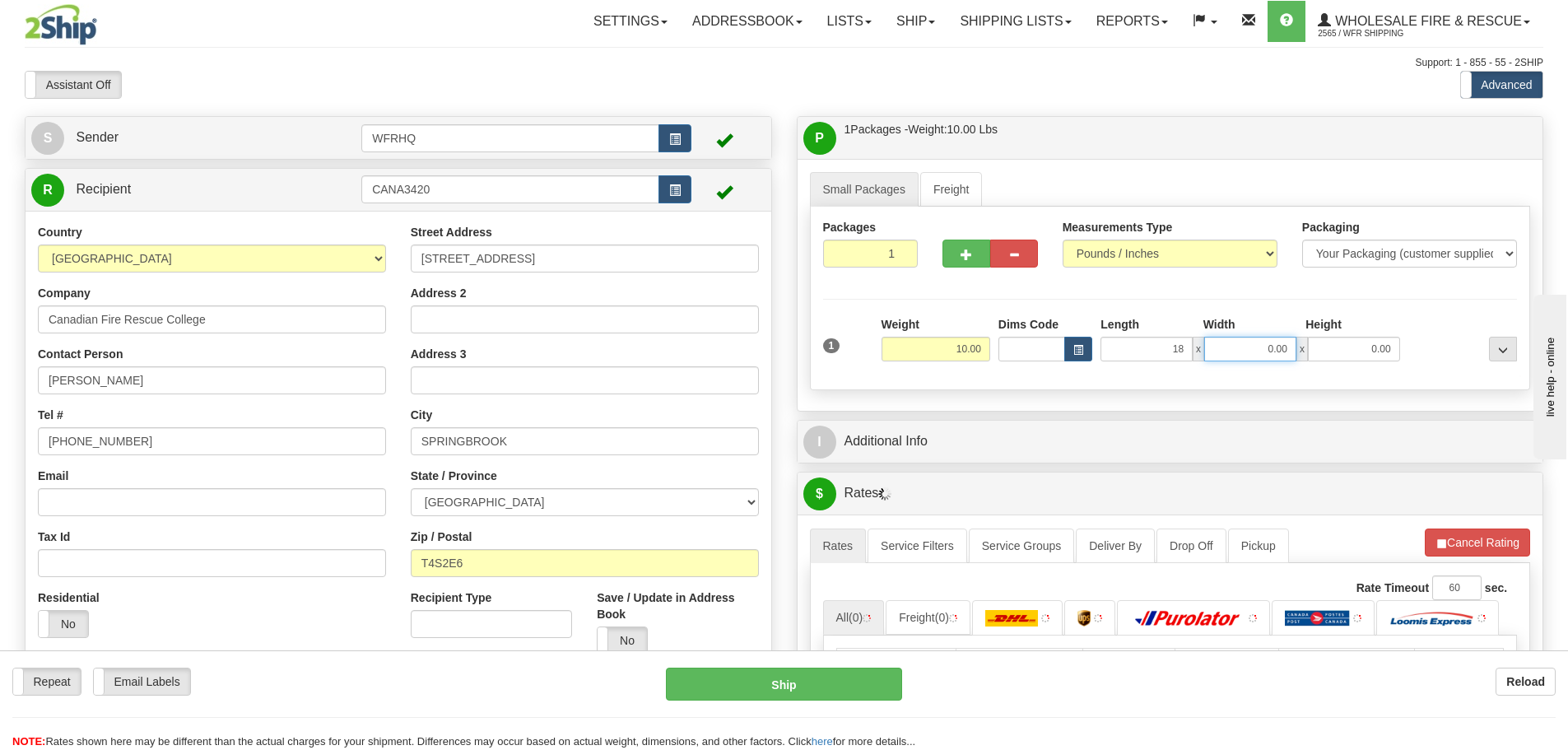
type input "18.00"
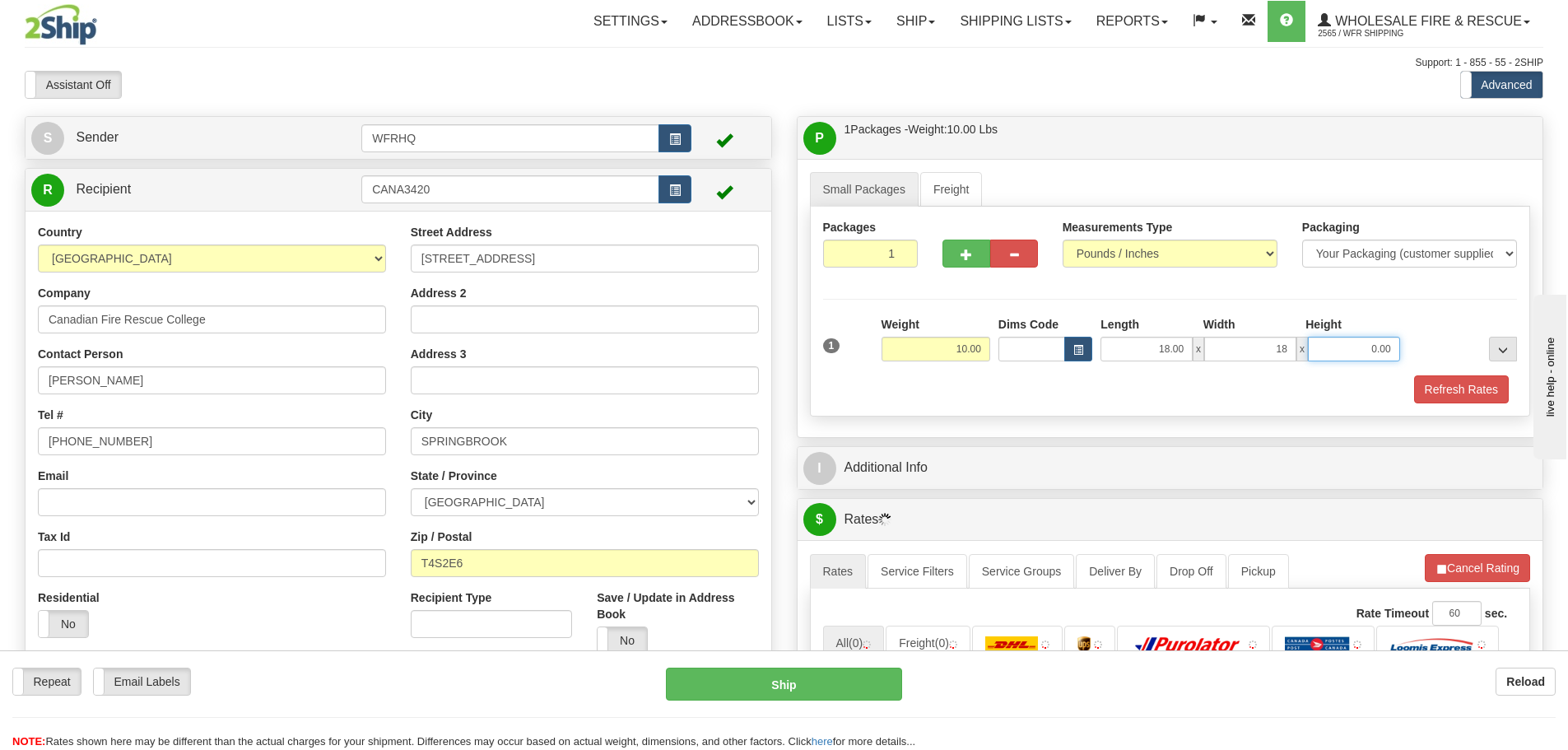
type input "18.00"
type input "6.00"
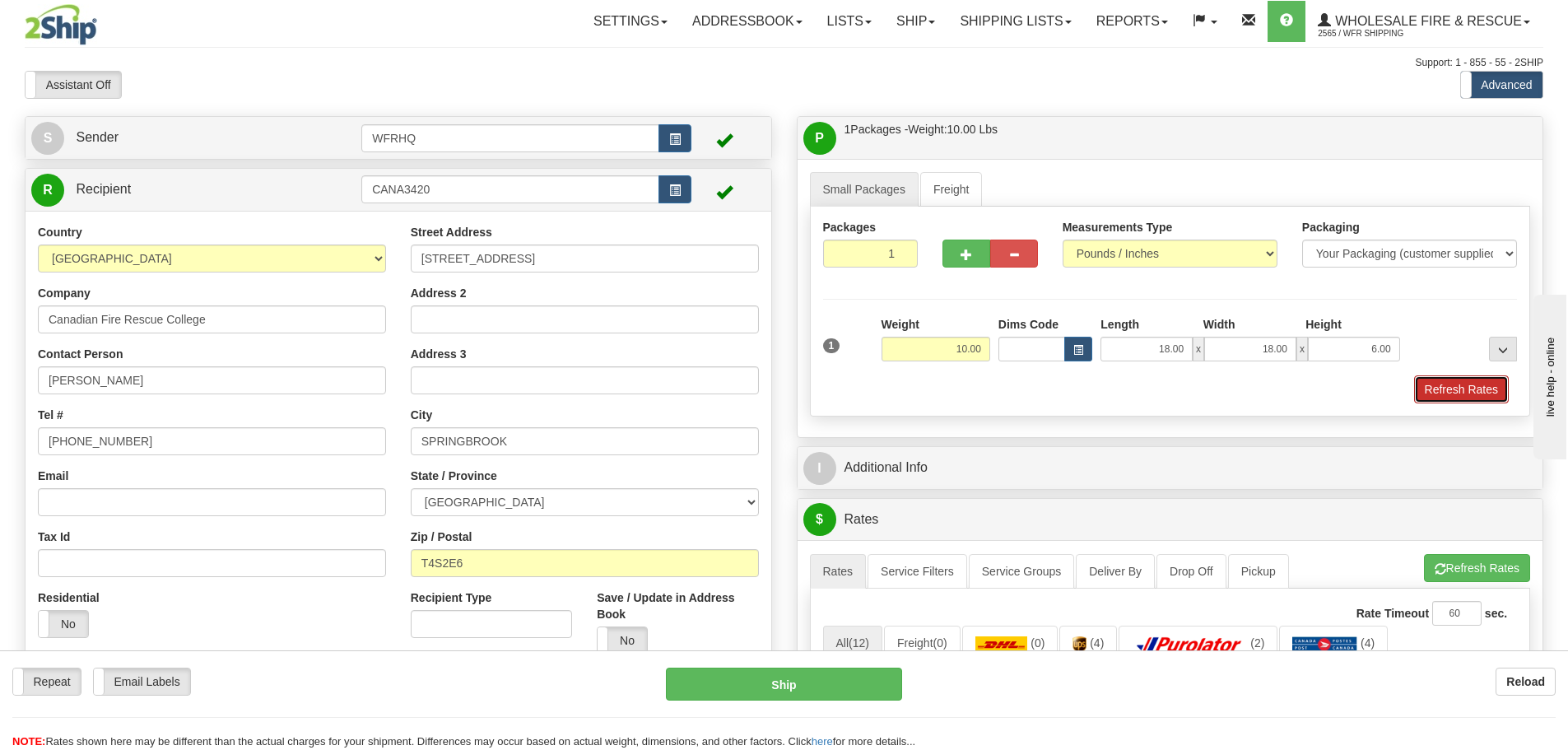
click at [1490, 390] on button "Refresh Rates" at bounding box center [1461, 390] width 95 height 28
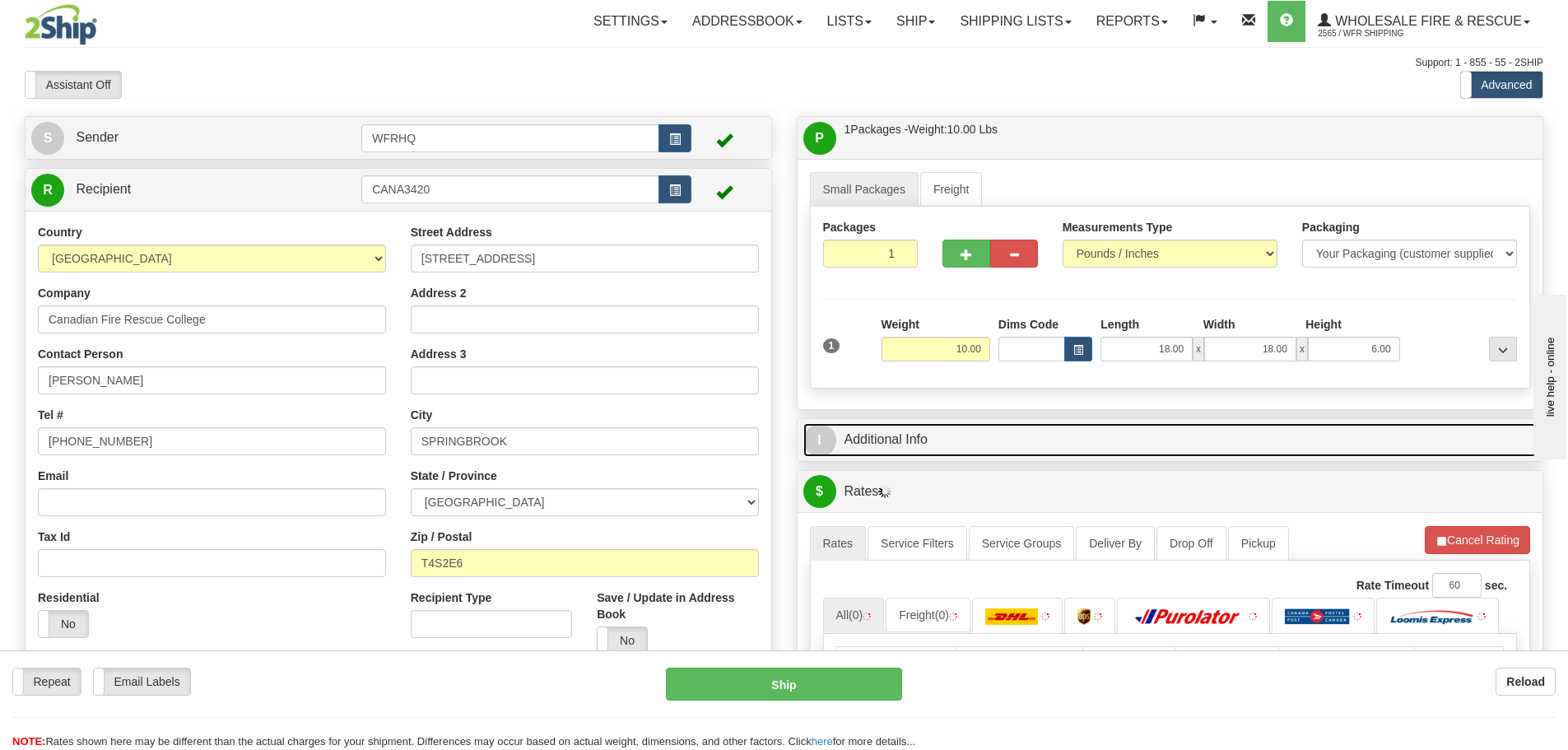
click at [1078, 449] on link "I Additional Info" at bounding box center [1170, 441] width 734 height 34
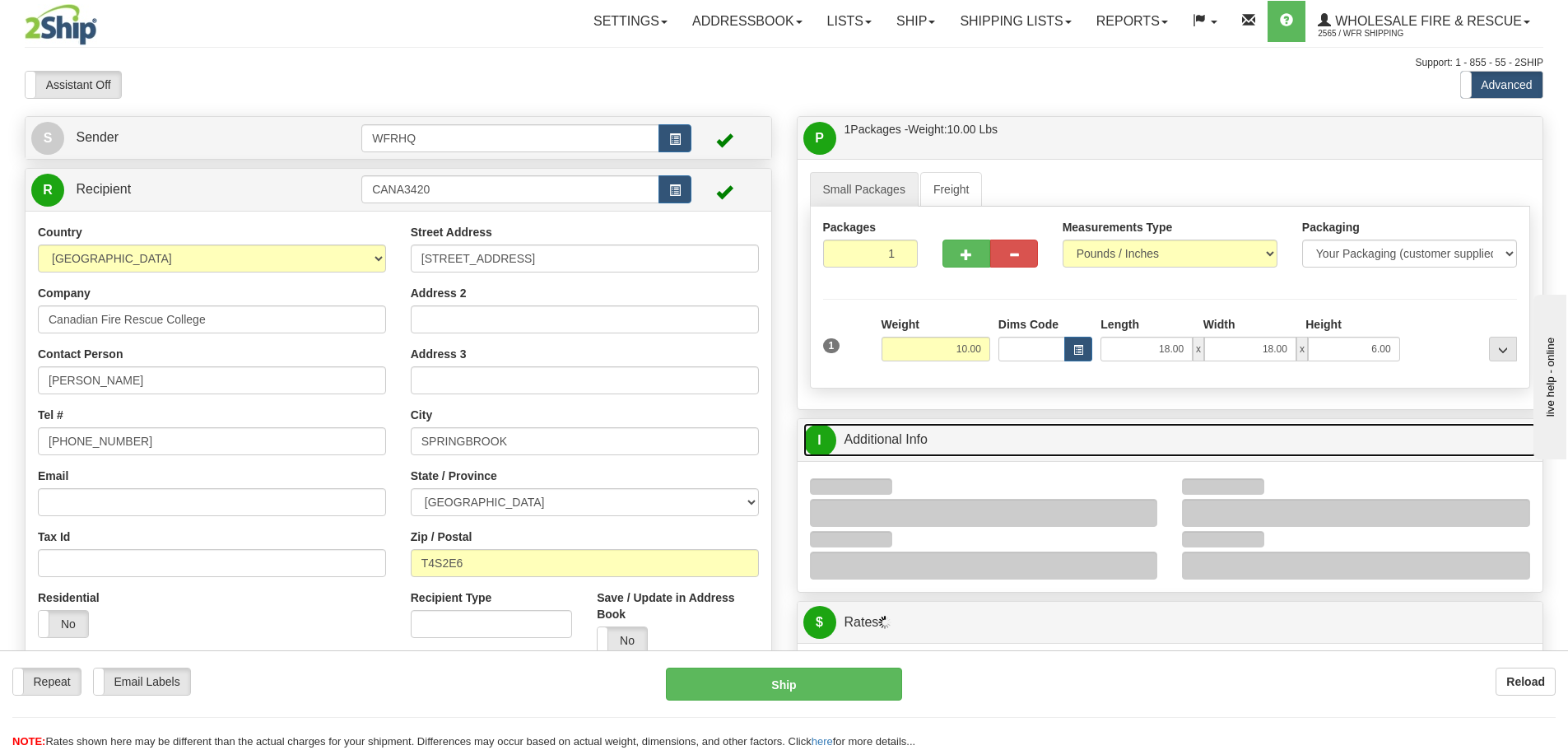
scroll to position [82, 0]
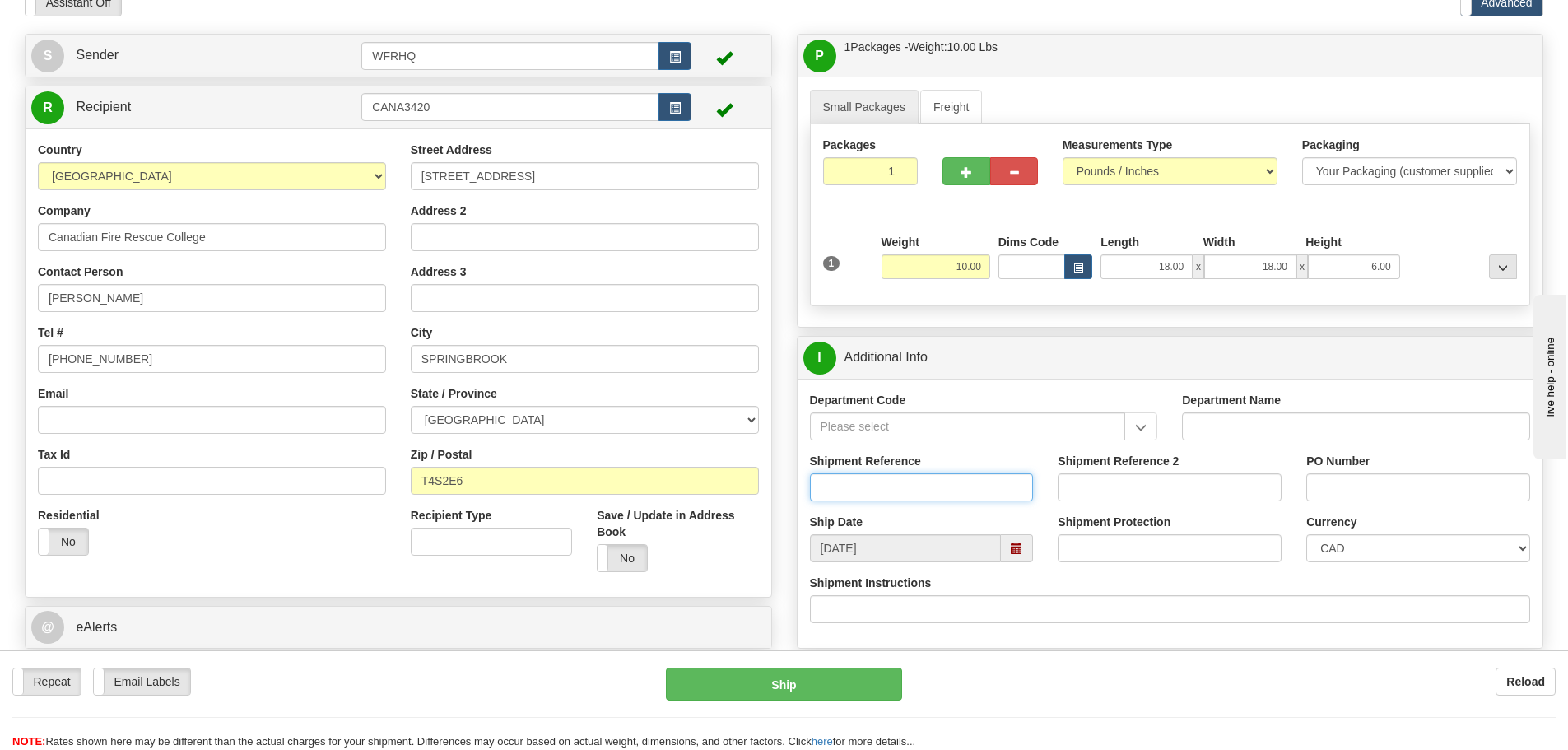
click at [850, 484] on input "Shipment Reference" at bounding box center [922, 488] width 224 height 28
type input "S"
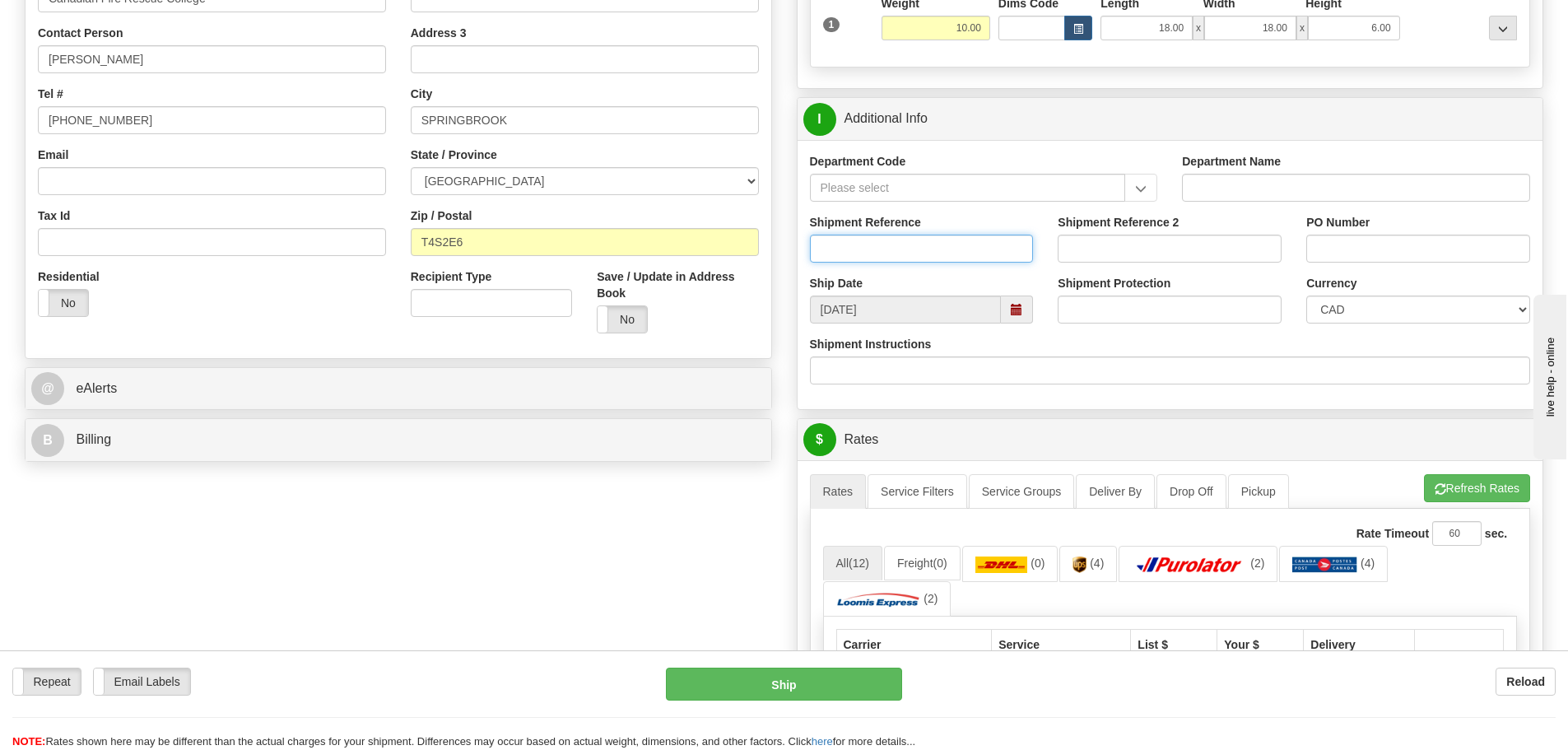
scroll to position [576, 0]
